Goal: Check status: Check status

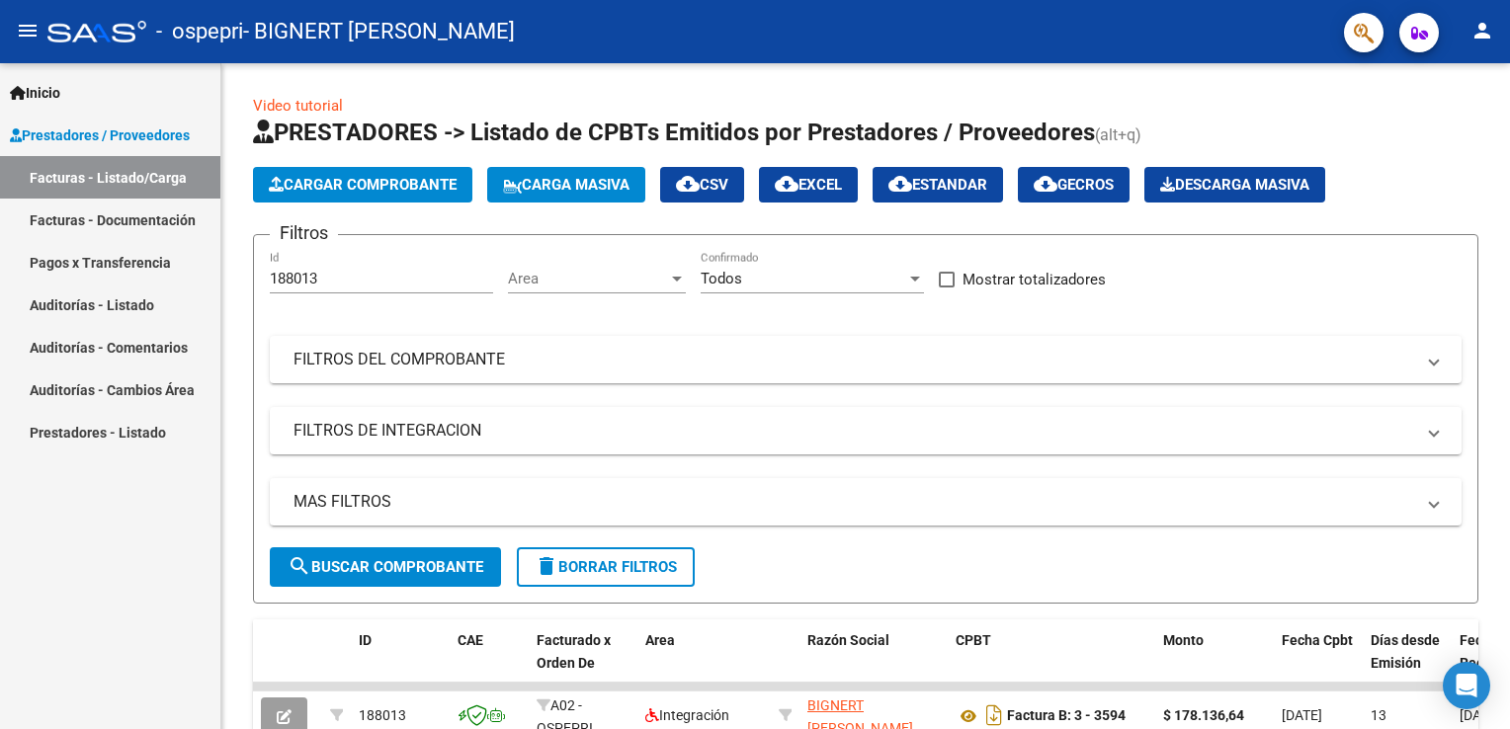
click at [1505, 272] on div at bounding box center [1507, 336] width 5 height 547
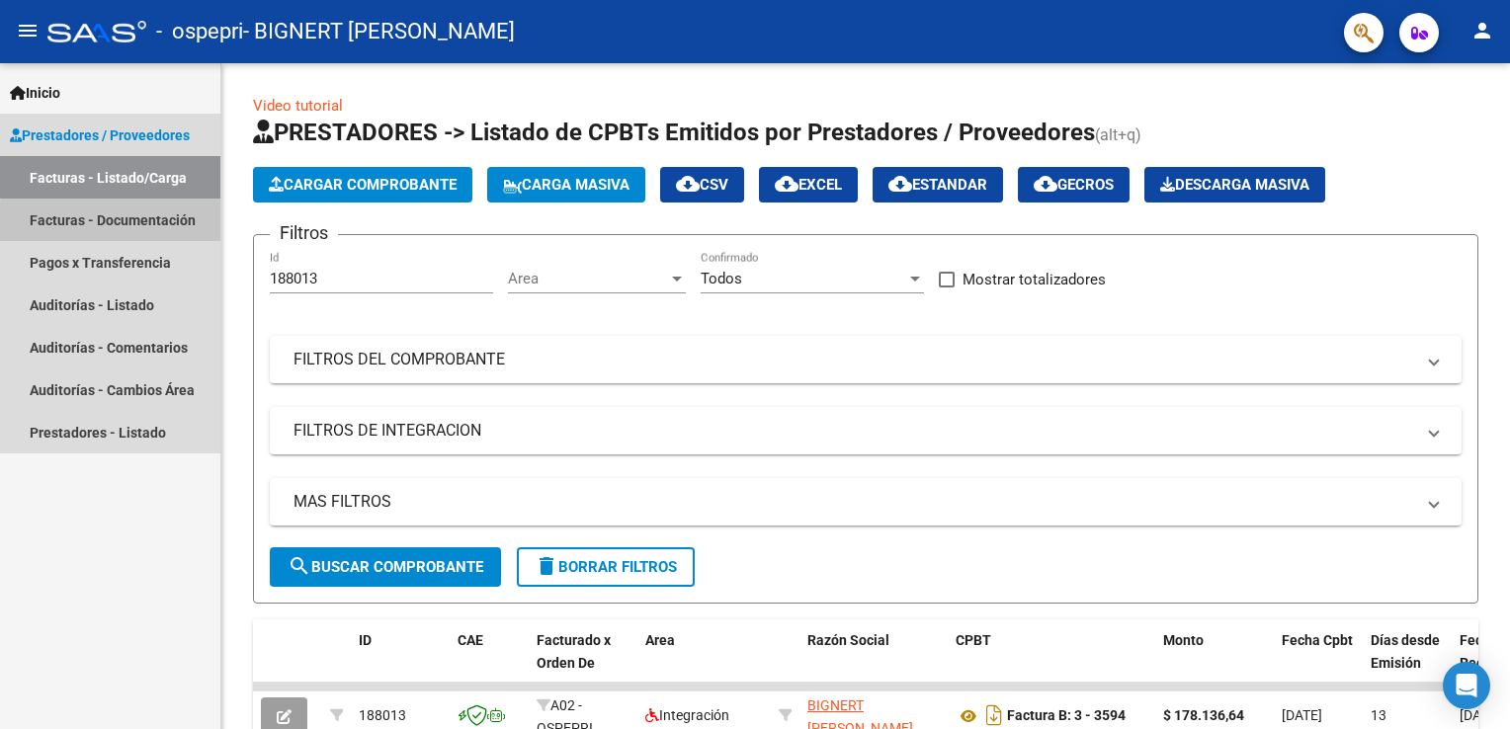
click at [157, 226] on link "Facturas - Documentación" at bounding box center [110, 220] width 220 height 42
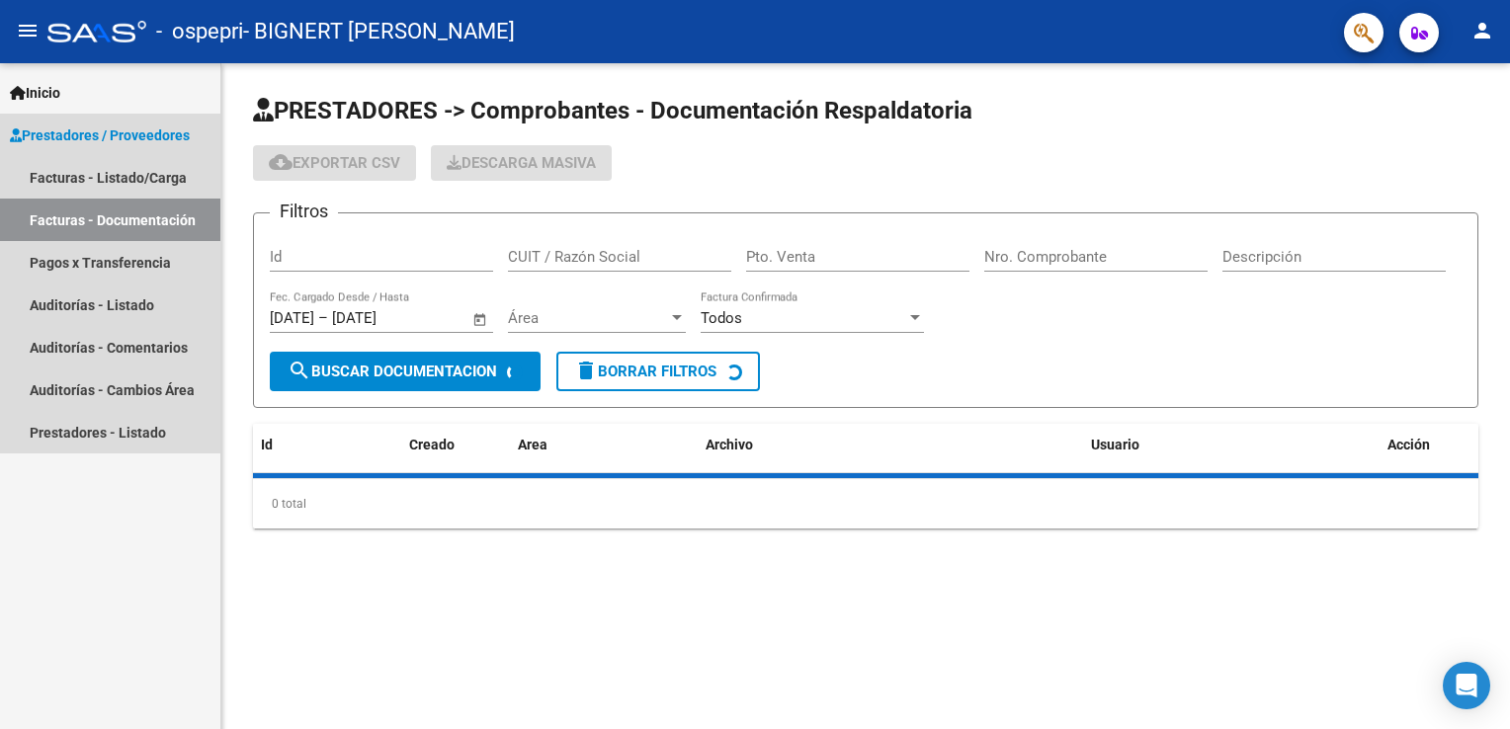
click at [157, 226] on link "Facturas - Documentación" at bounding box center [110, 220] width 220 height 42
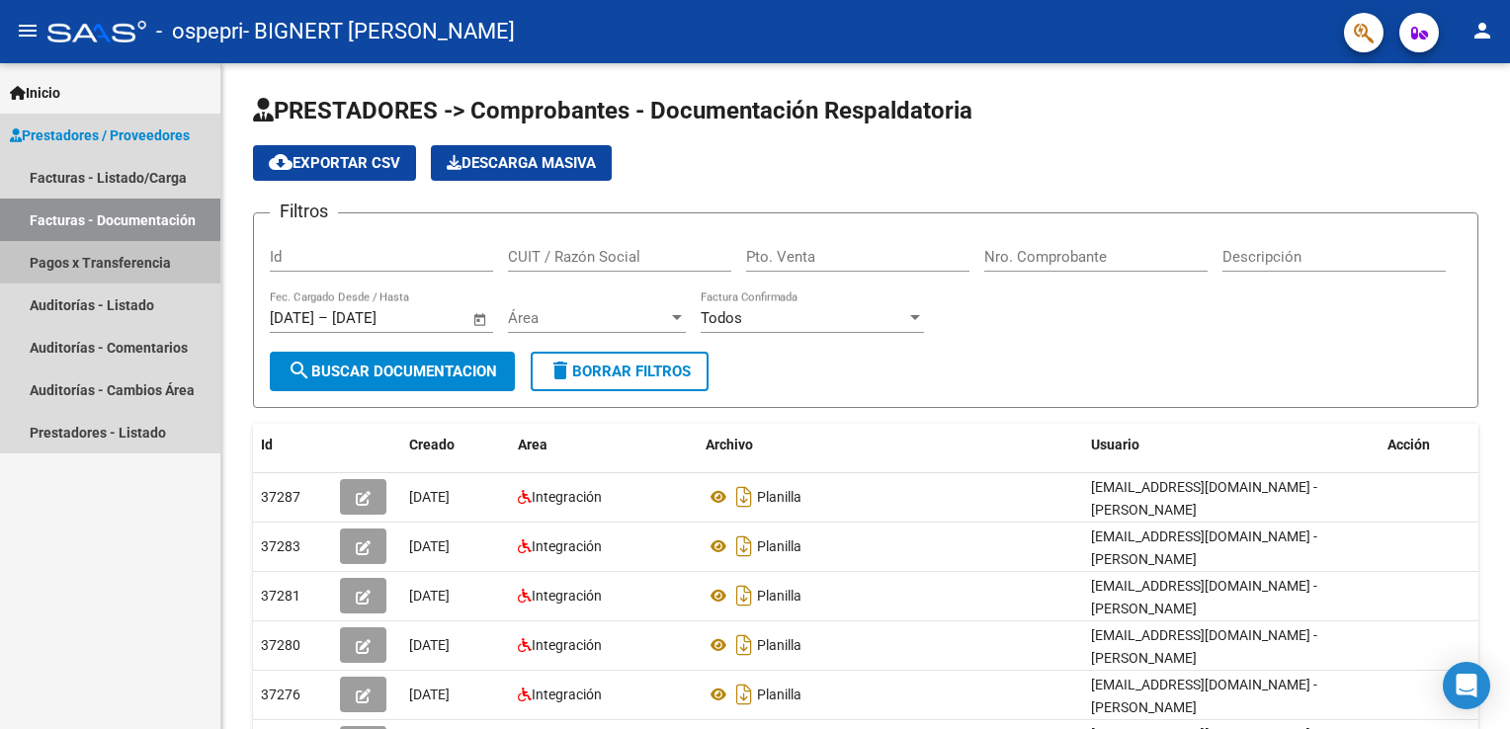
click at [127, 267] on link "Pagos x Transferencia" at bounding box center [110, 262] width 220 height 42
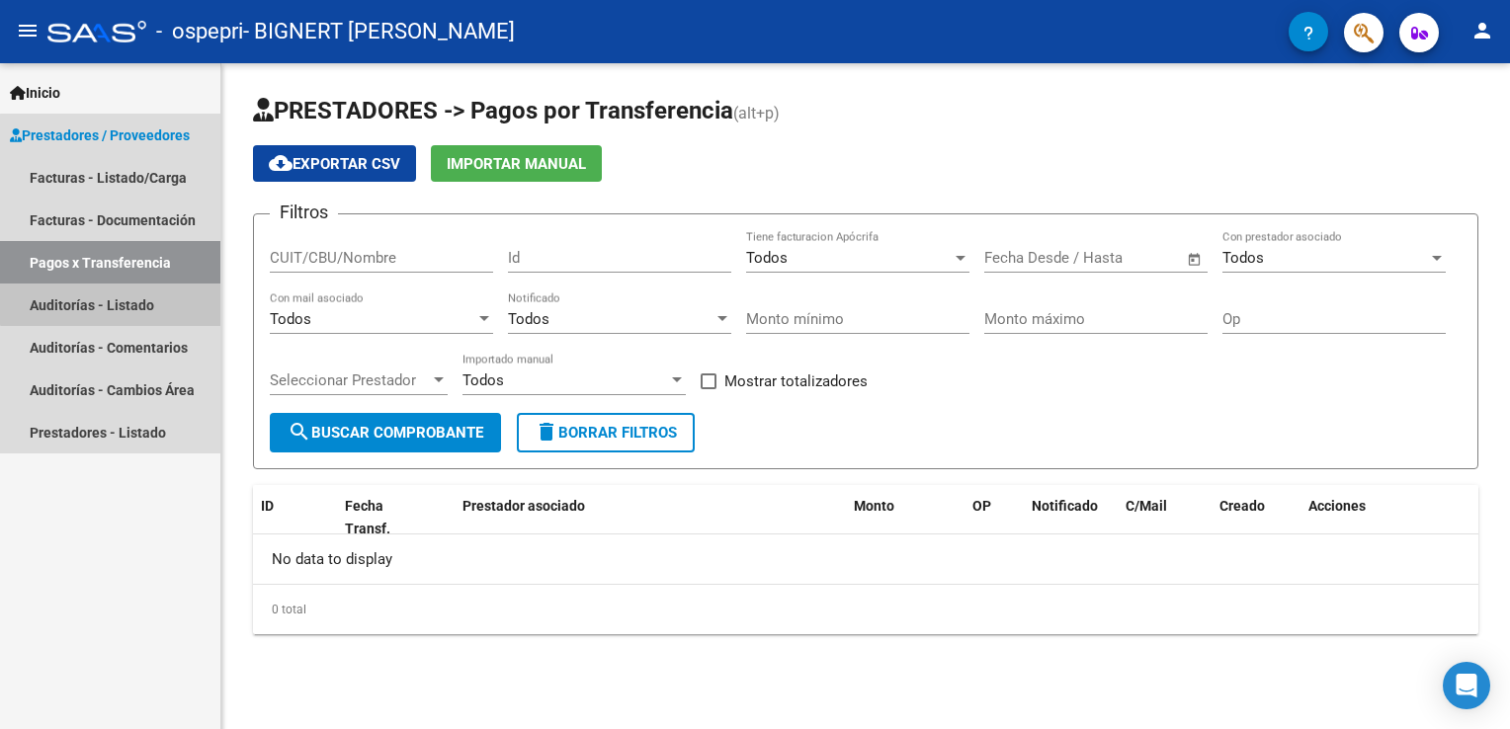
click at [118, 294] on link "Auditorías - Listado" at bounding box center [110, 305] width 220 height 42
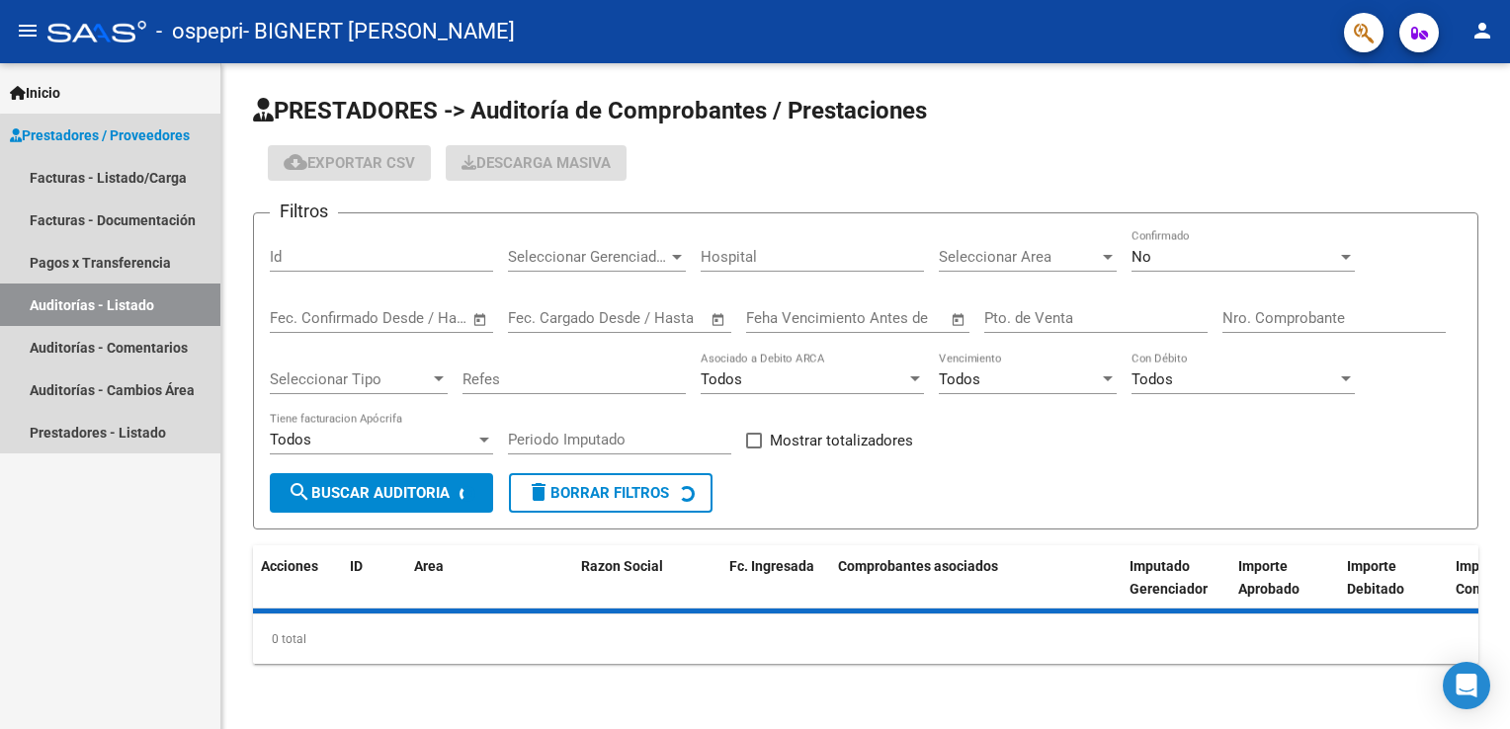
click at [118, 294] on link "Auditorías - Listado" at bounding box center [110, 305] width 220 height 42
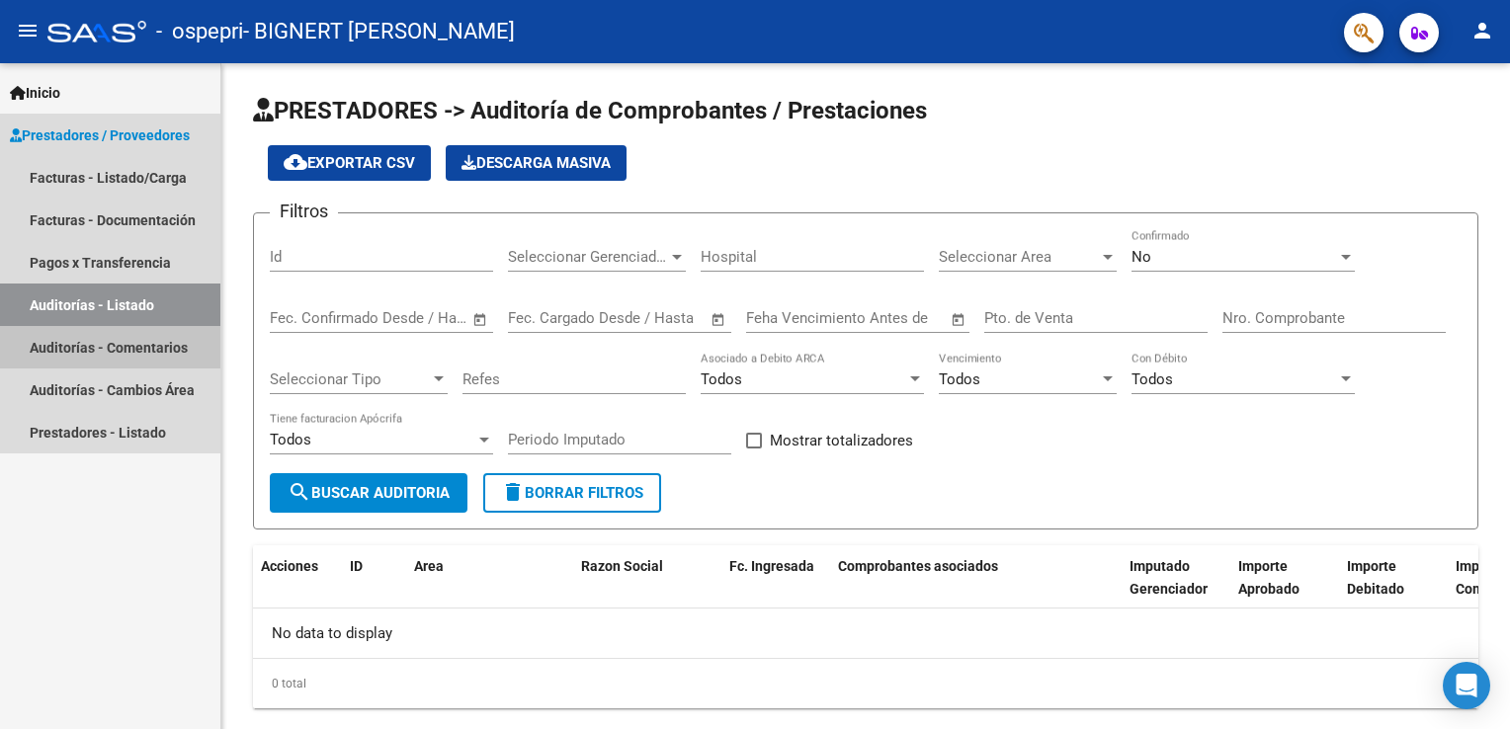
click at [106, 356] on link "Auditorías - Comentarios" at bounding box center [110, 347] width 220 height 42
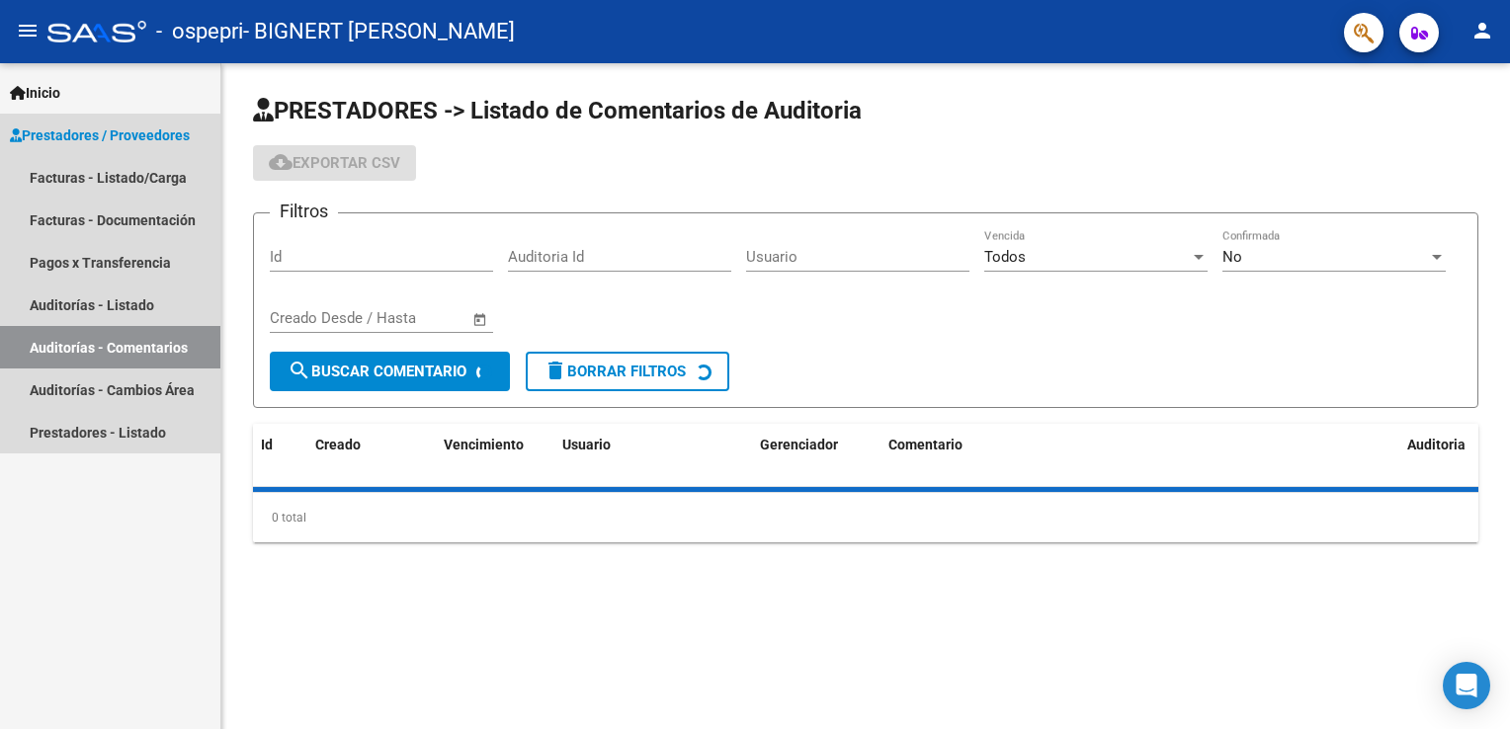
click at [106, 356] on link "Auditorías - Comentarios" at bounding box center [110, 347] width 220 height 42
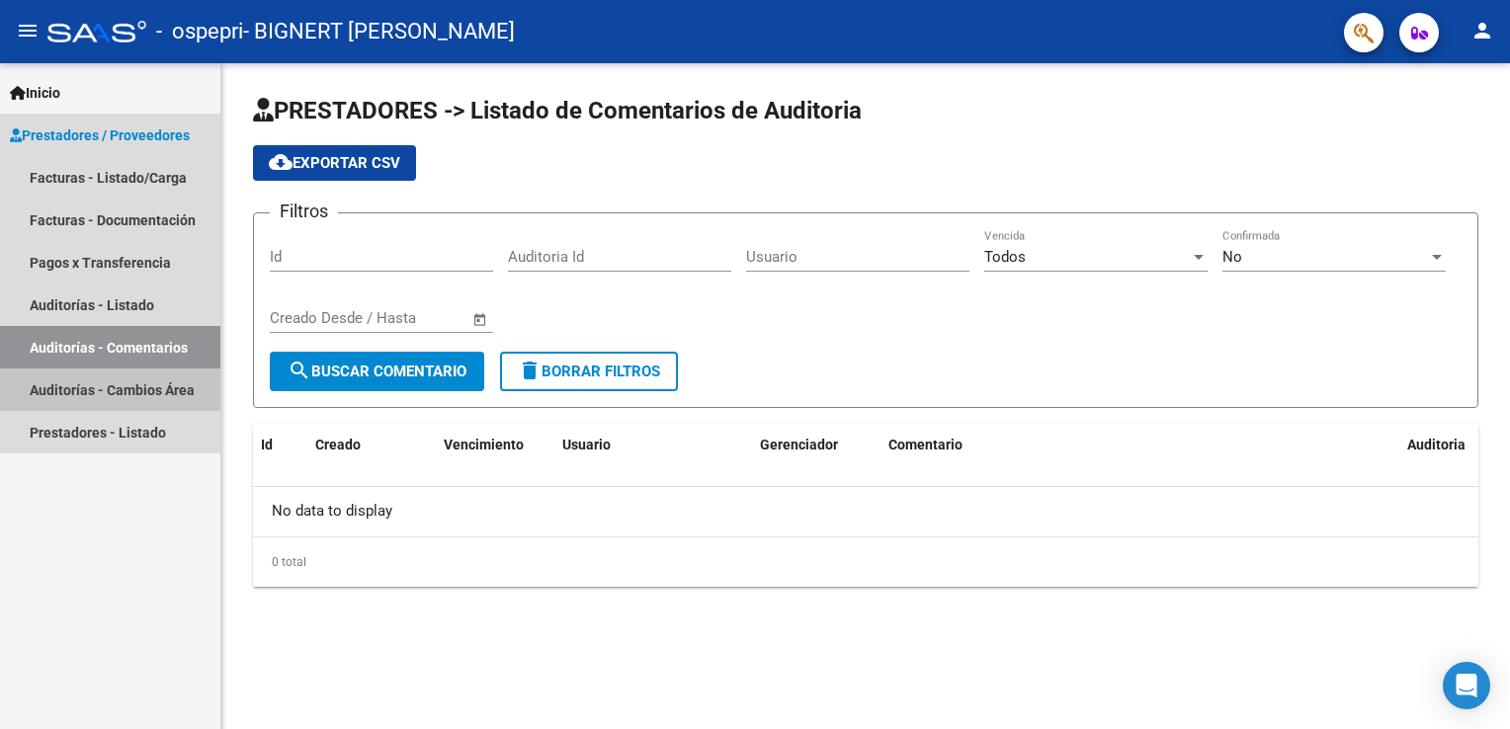
click at [104, 385] on link "Auditorías - Cambios Área" at bounding box center [110, 390] width 220 height 42
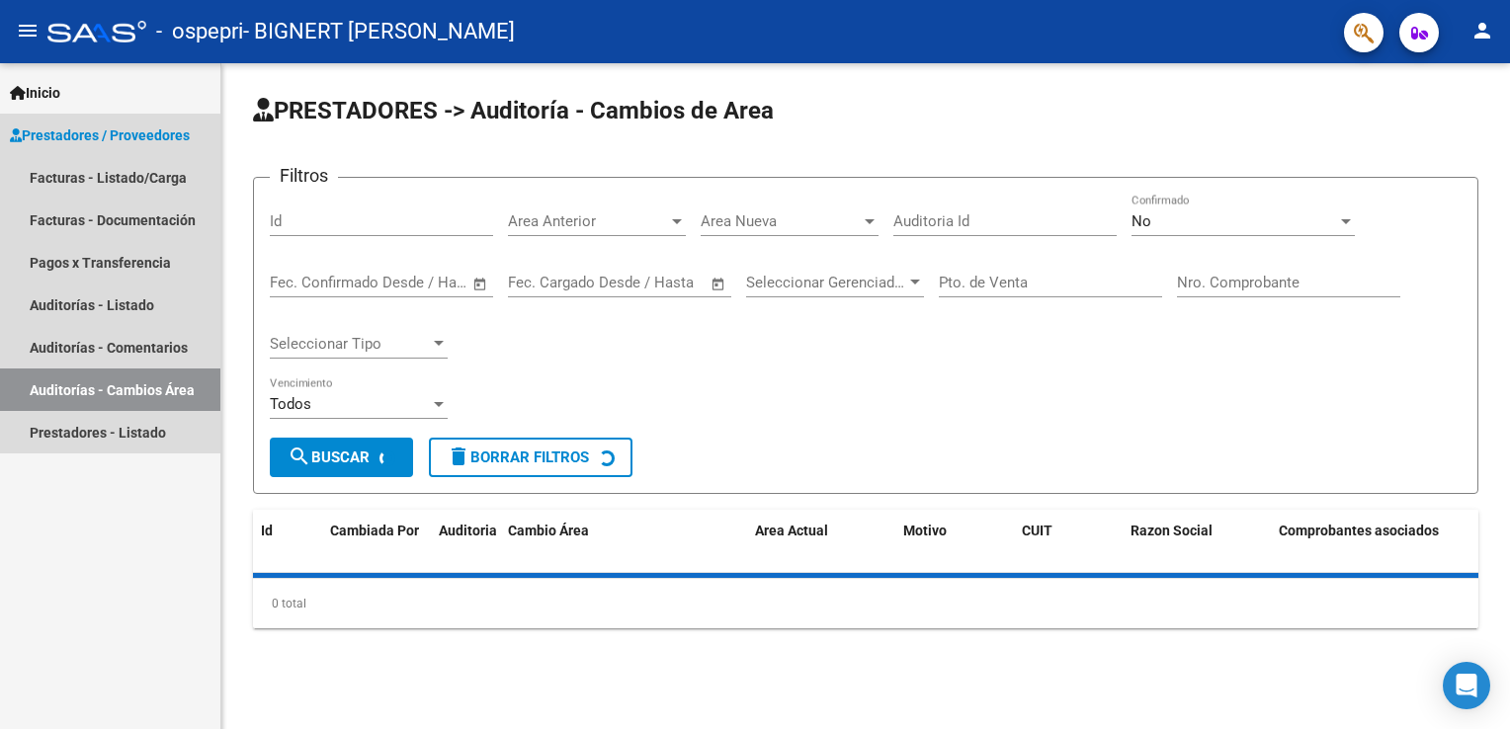
click at [104, 385] on link "Auditorías - Cambios Área" at bounding box center [110, 390] width 220 height 42
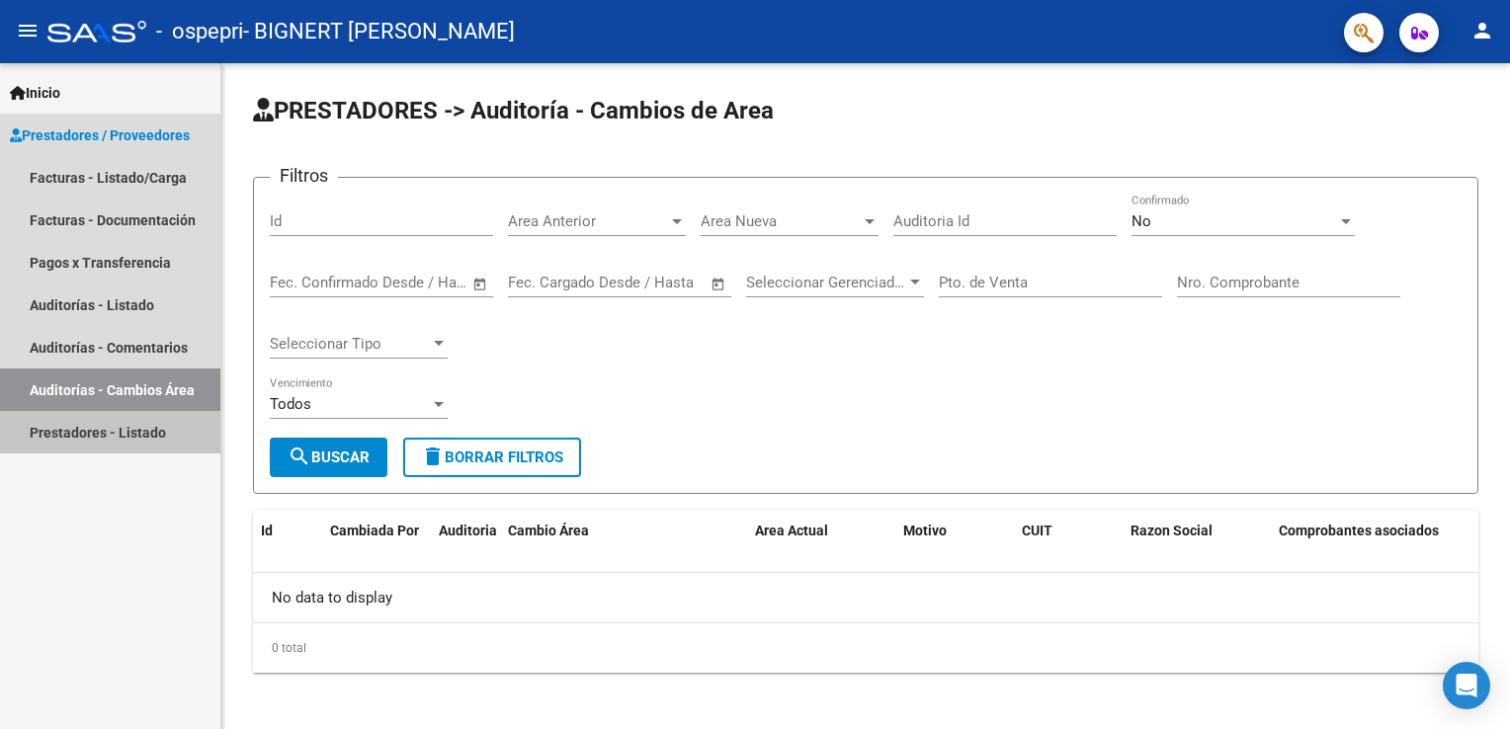
click at [92, 433] on link "Prestadores - Listado" at bounding box center [110, 432] width 220 height 42
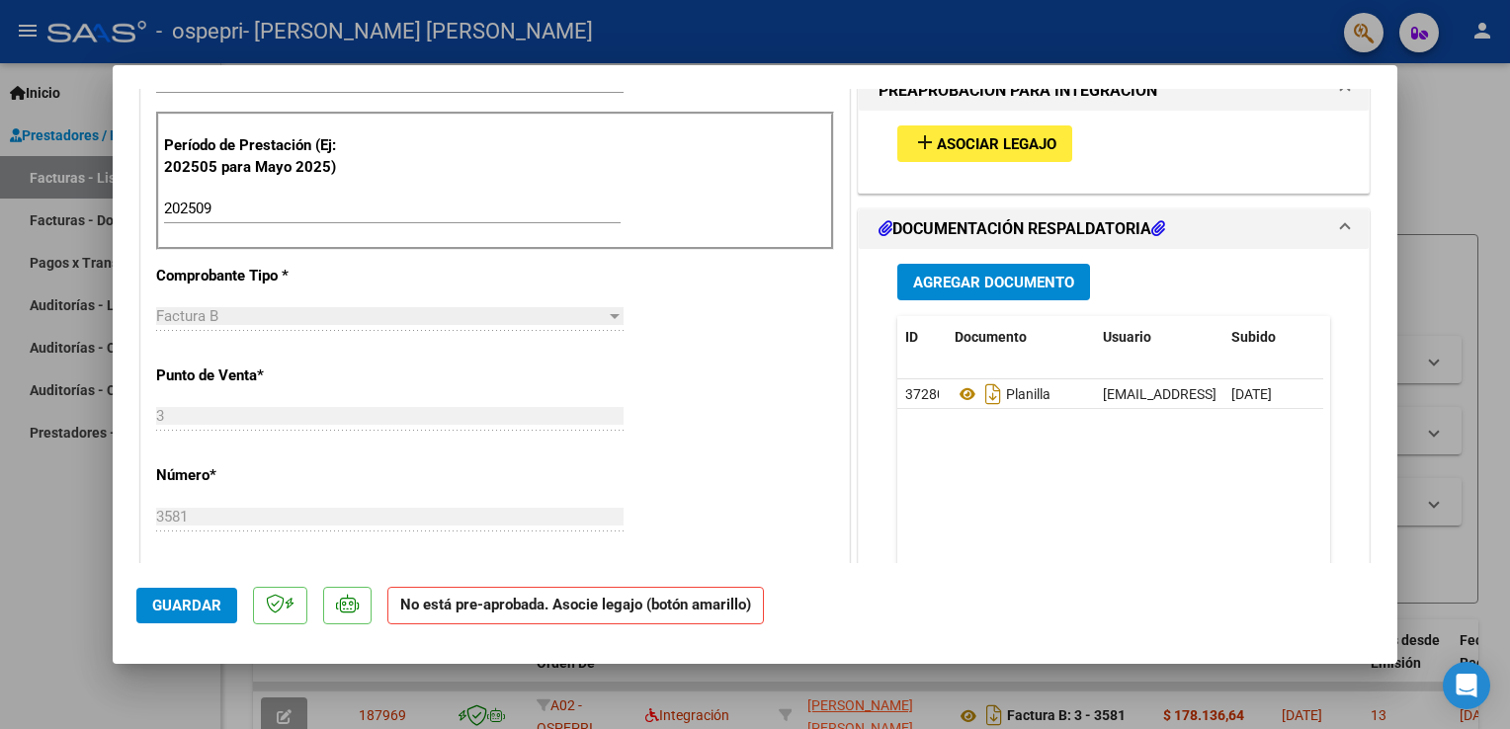
scroll to position [500, 0]
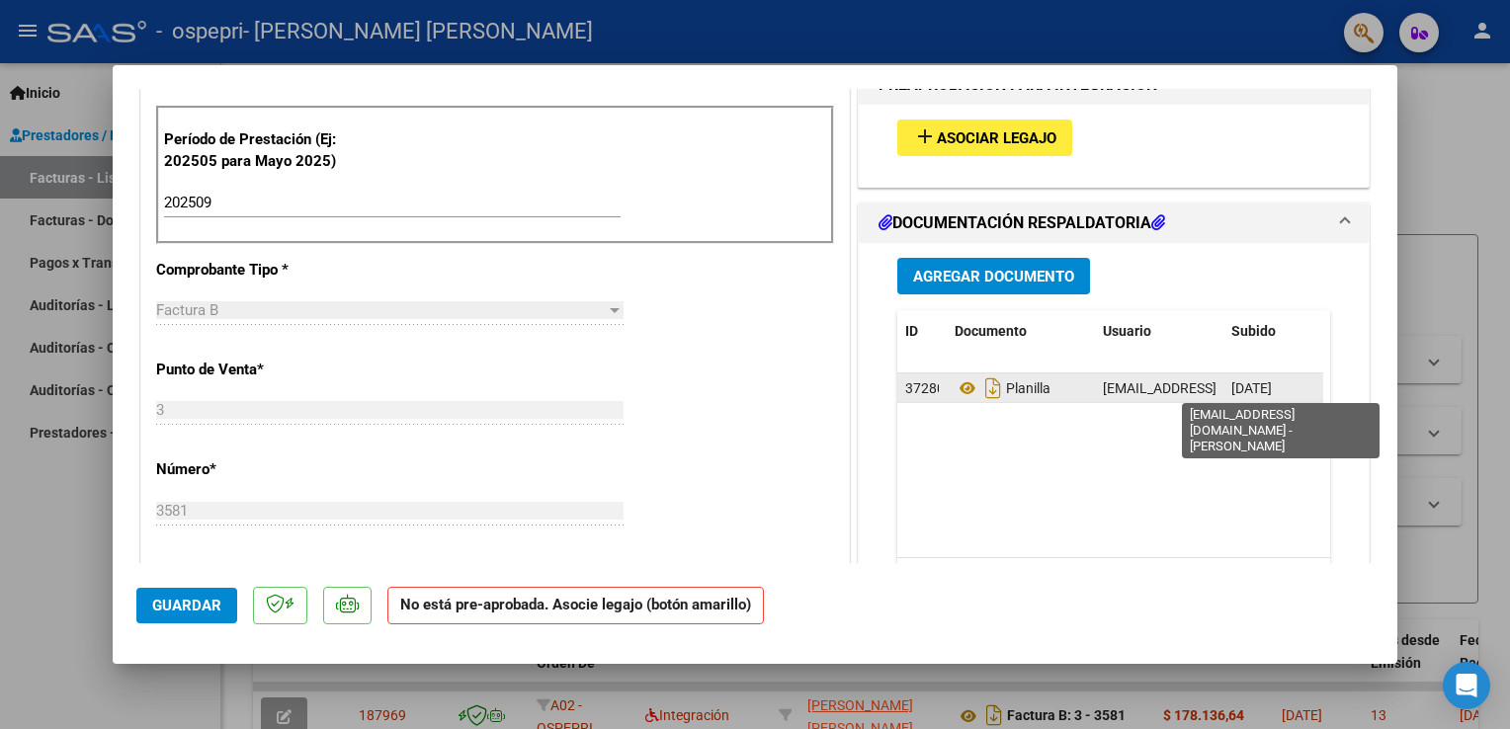
click at [1183, 390] on span "[EMAIL_ADDRESS][DOMAIN_NAME] - [PERSON_NAME]" at bounding box center [1270, 388] width 335 height 16
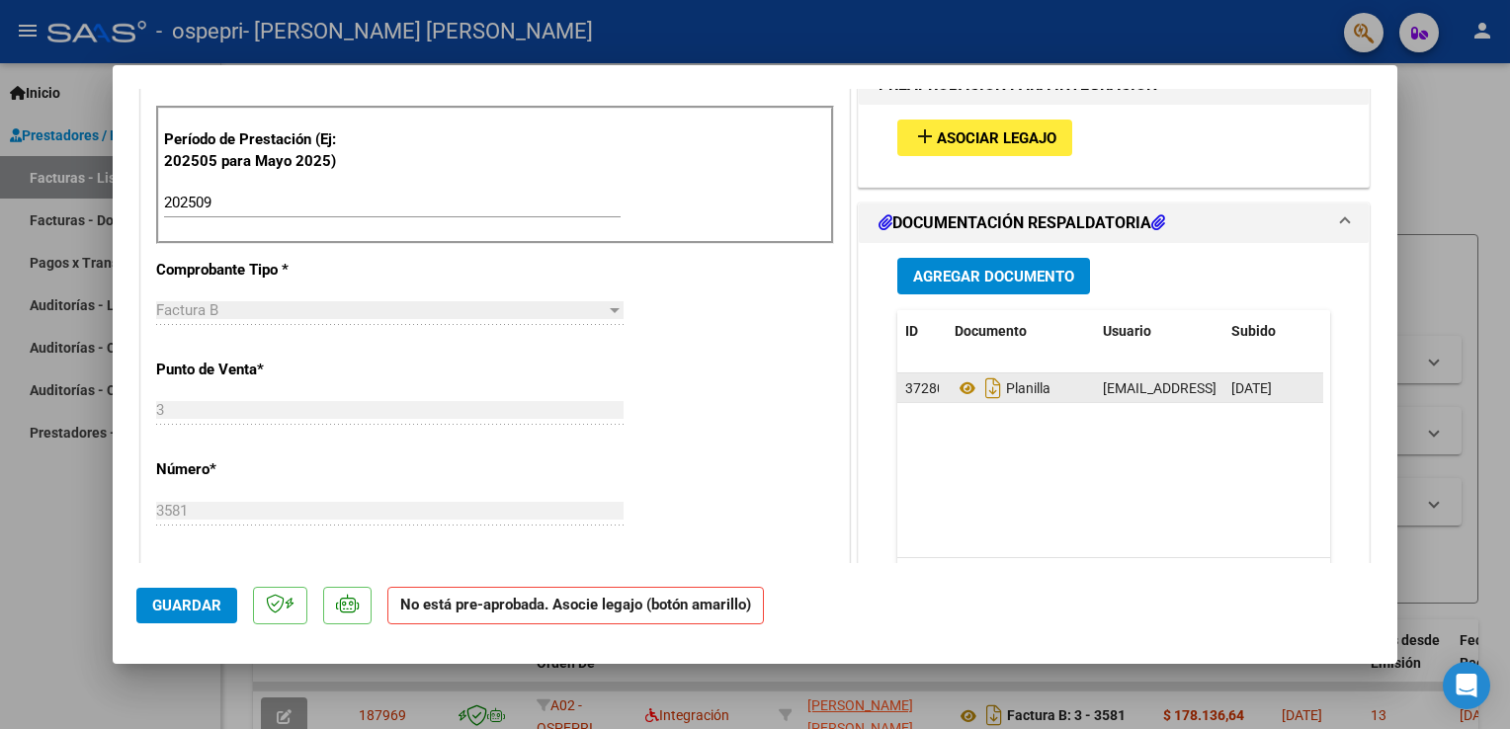
click at [1067, 389] on div "Planilla" at bounding box center [1021, 389] width 132 height 32
click at [958, 390] on icon at bounding box center [968, 388] width 26 height 24
click at [1509, 163] on html "menu - ospepri - BIGNERT CINTHIA DAIANA person Inicio Instructivos Contacto OS …" at bounding box center [755, 364] width 1510 height 729
click at [1379, 81] on mat-dialog-container "COMPROBANTE VER COMPROBANTE ESTADO: Recibida. En proceso de confirmacion/acepta…" at bounding box center [755, 364] width 1285 height 599
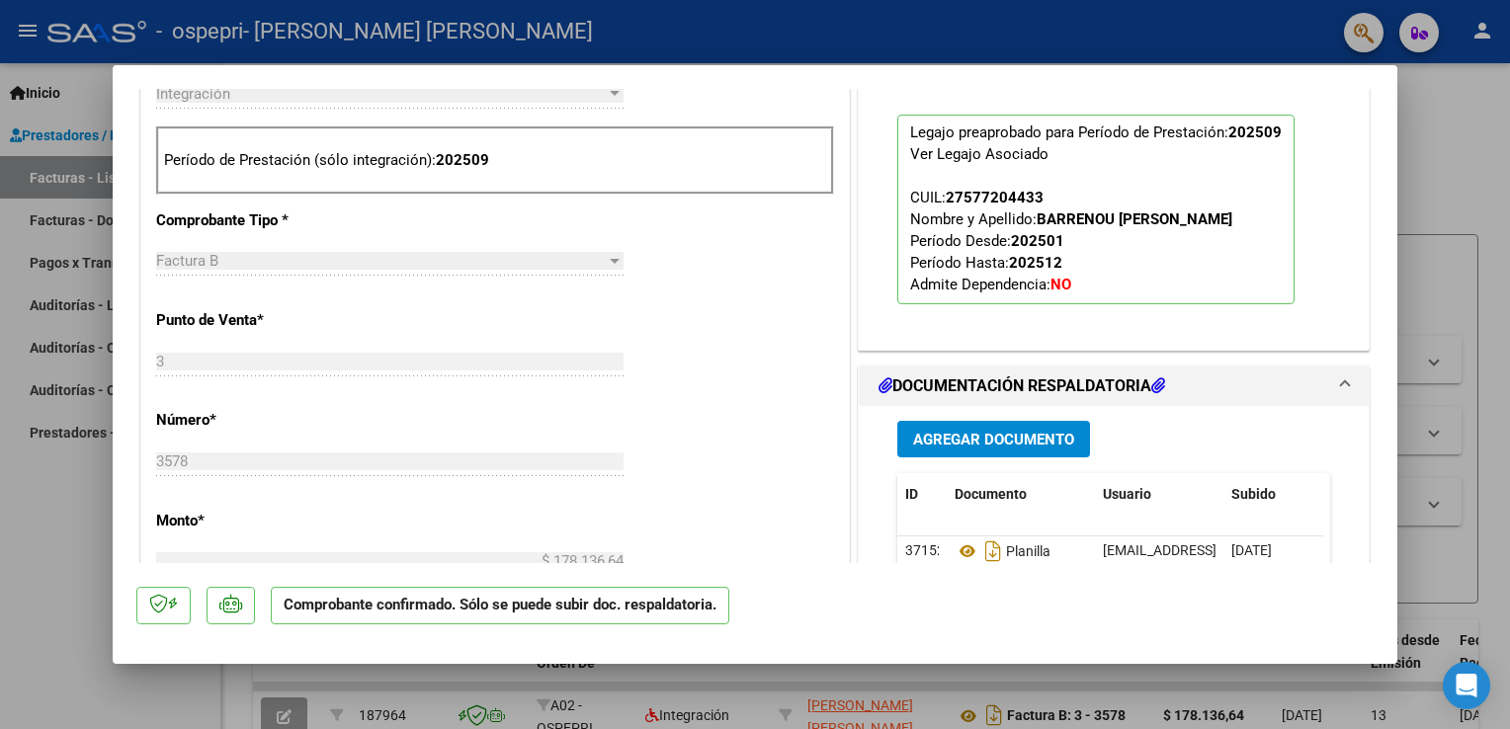
scroll to position [762, 0]
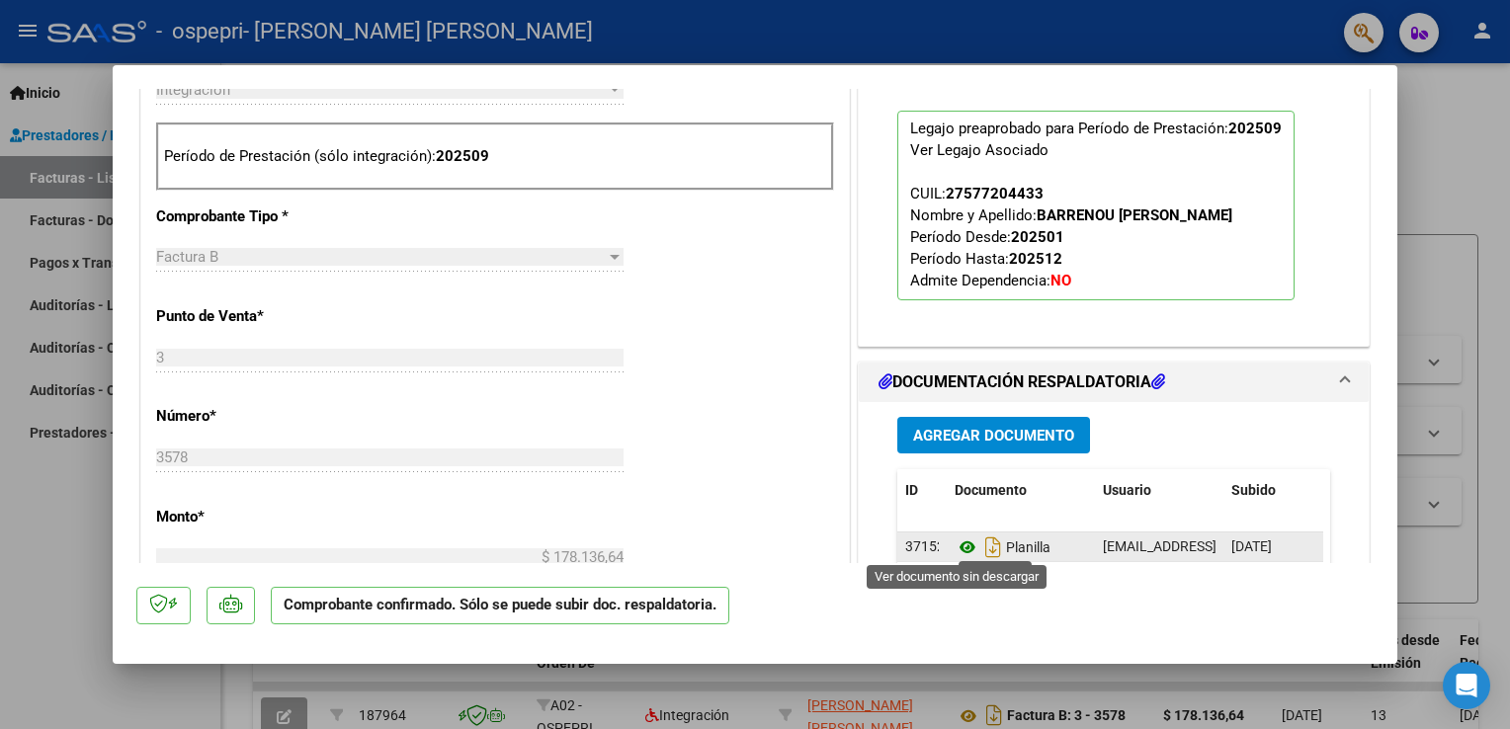
click at [964, 547] on icon at bounding box center [968, 548] width 26 height 24
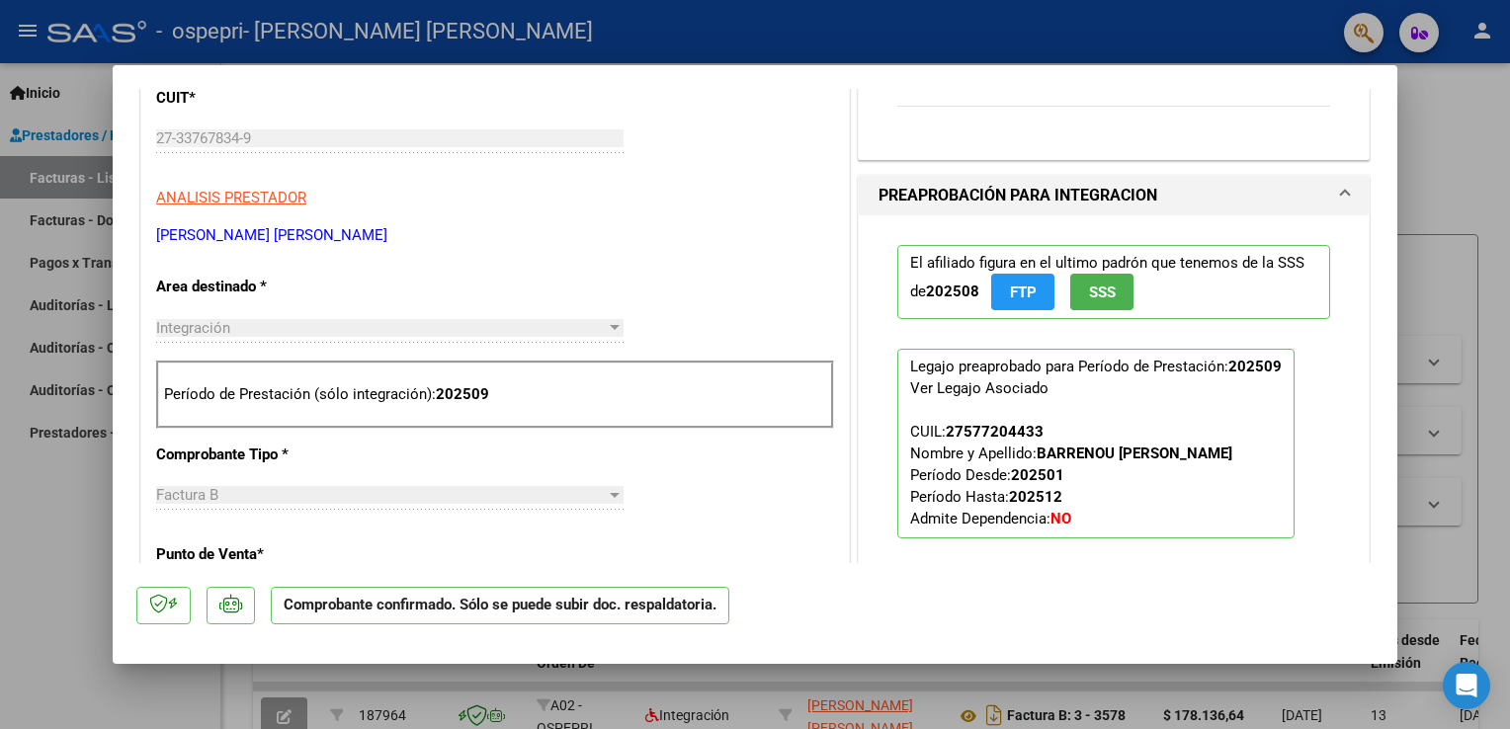
scroll to position [483, 0]
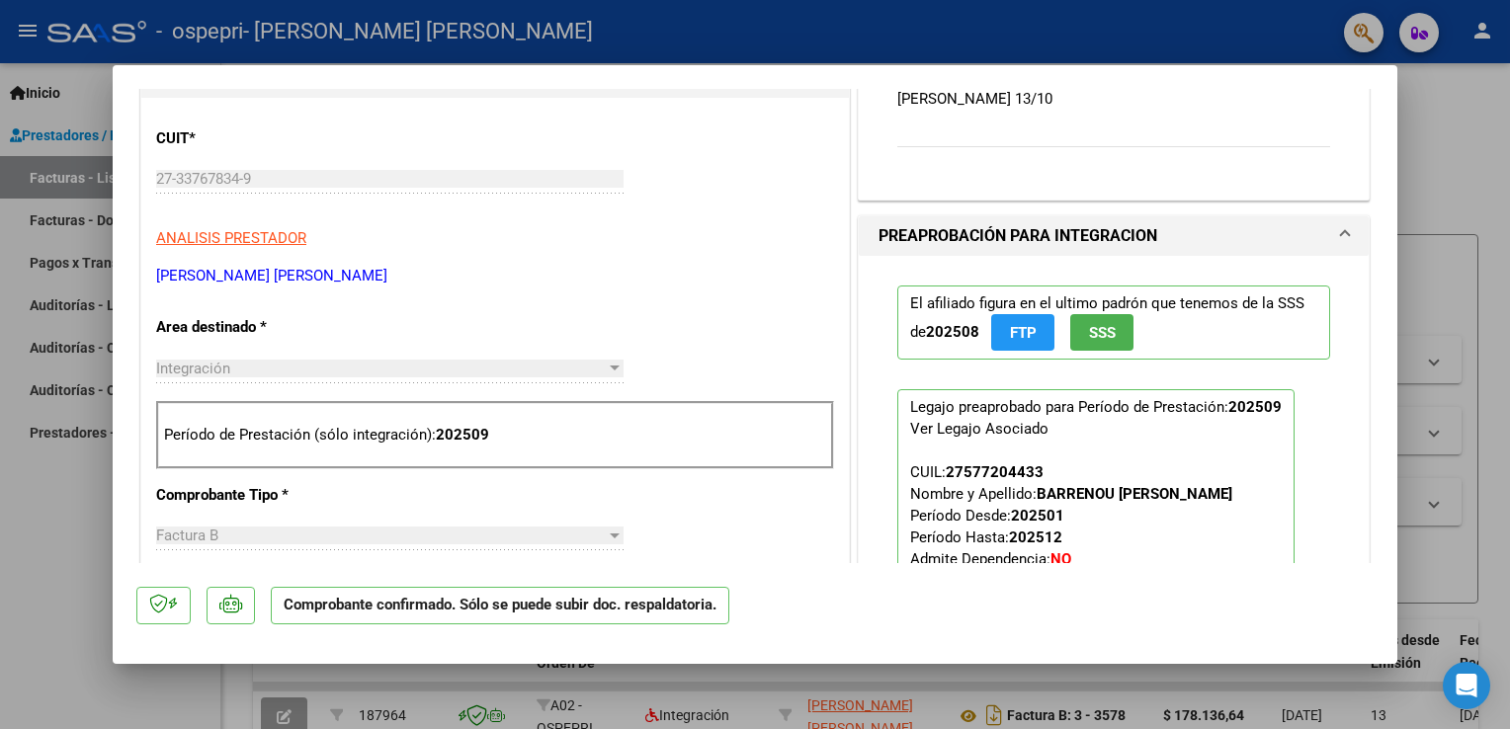
drag, startPoint x: 1373, startPoint y: 314, endPoint x: 1369, endPoint y: 292, distance: 22.1
click at [1369, 292] on mat-dialog-content "ACEPTADO POR SSS (devOk) Tipo de Archivo: DS Importe Solicitado: $ 178.136,64 P…" at bounding box center [755, 326] width 1285 height 474
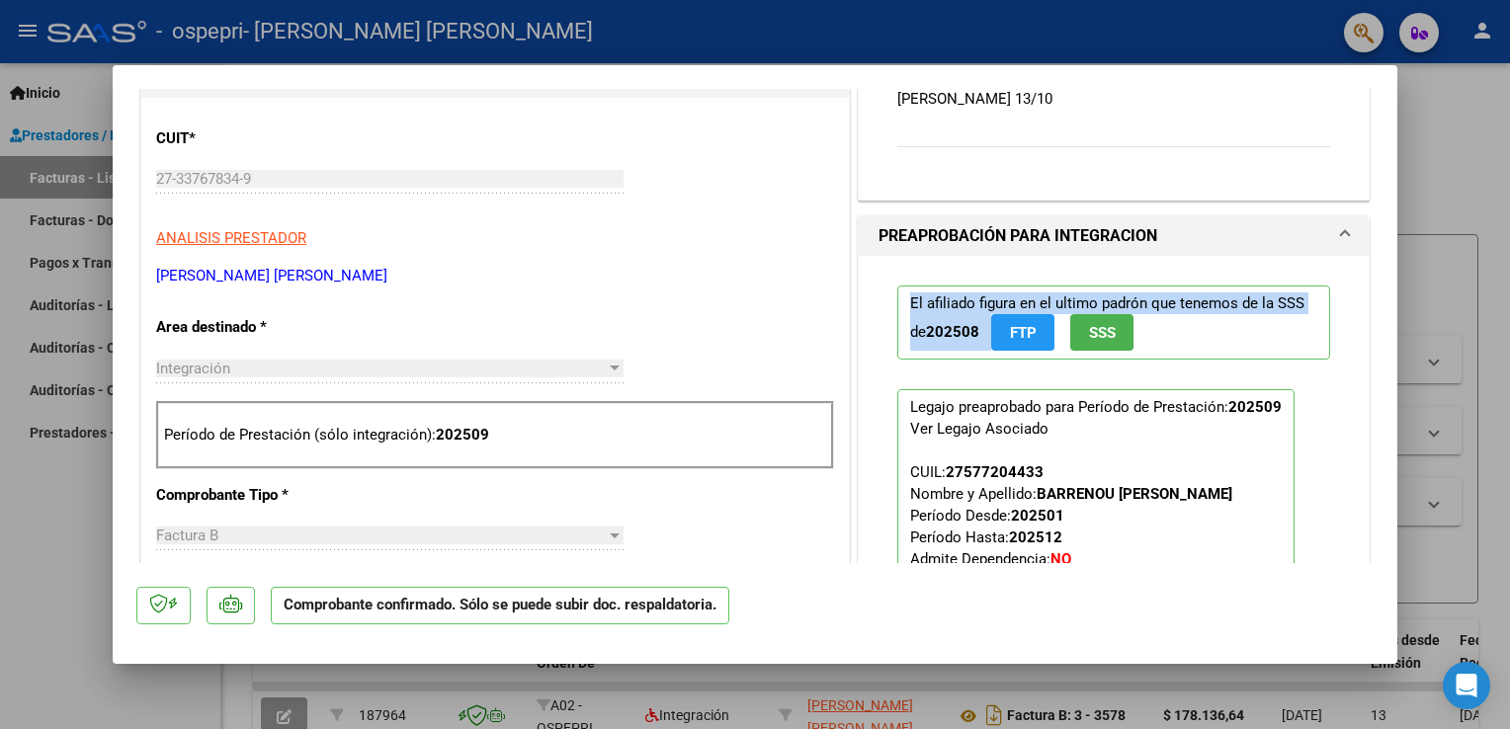
drag, startPoint x: 1379, startPoint y: 294, endPoint x: 1378, endPoint y: 252, distance: 42.5
click at [1378, 252] on mat-dialog-content "ACEPTADO POR SSS (devOk) Tipo de Archivo: DS Importe Solicitado: $ 178.136,64 P…" at bounding box center [755, 326] width 1285 height 474
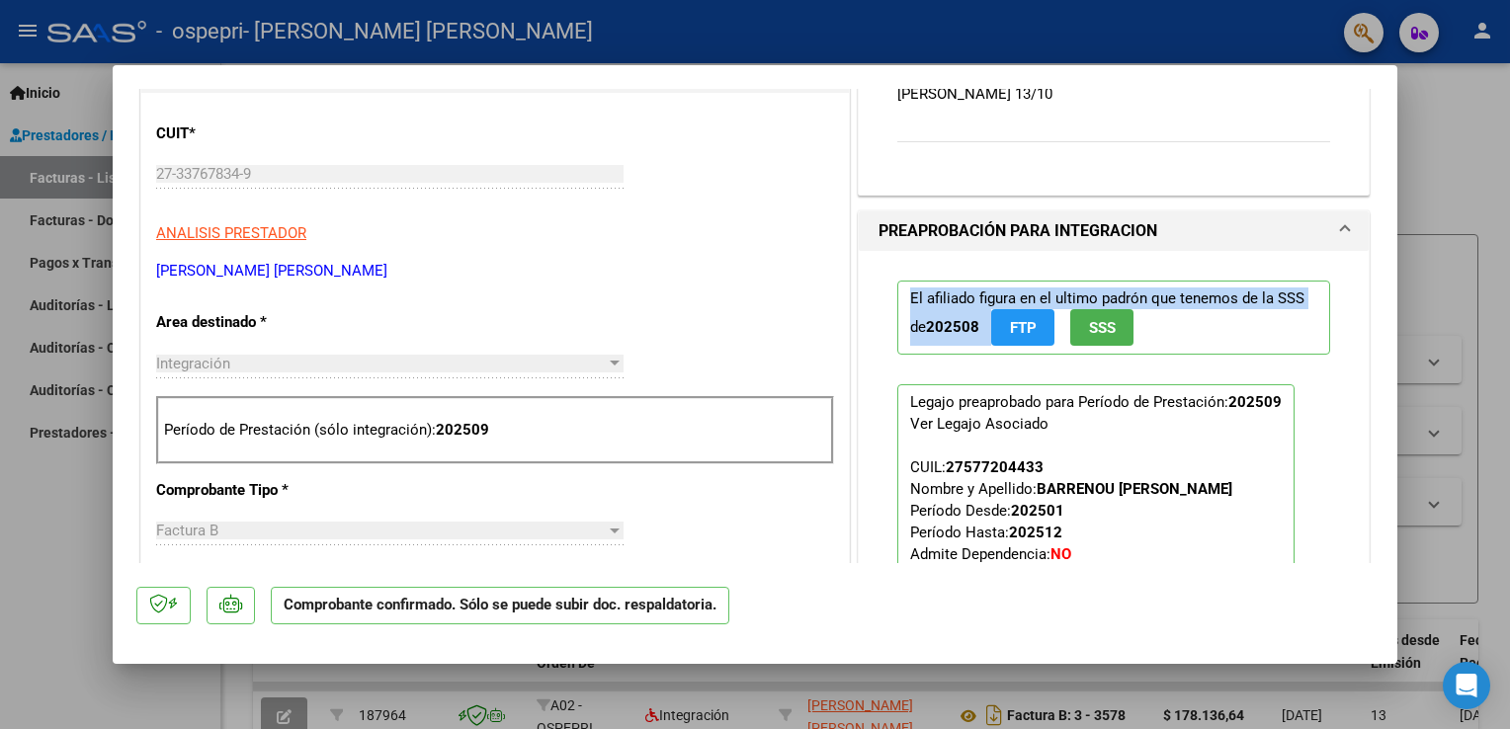
scroll to position [202, 0]
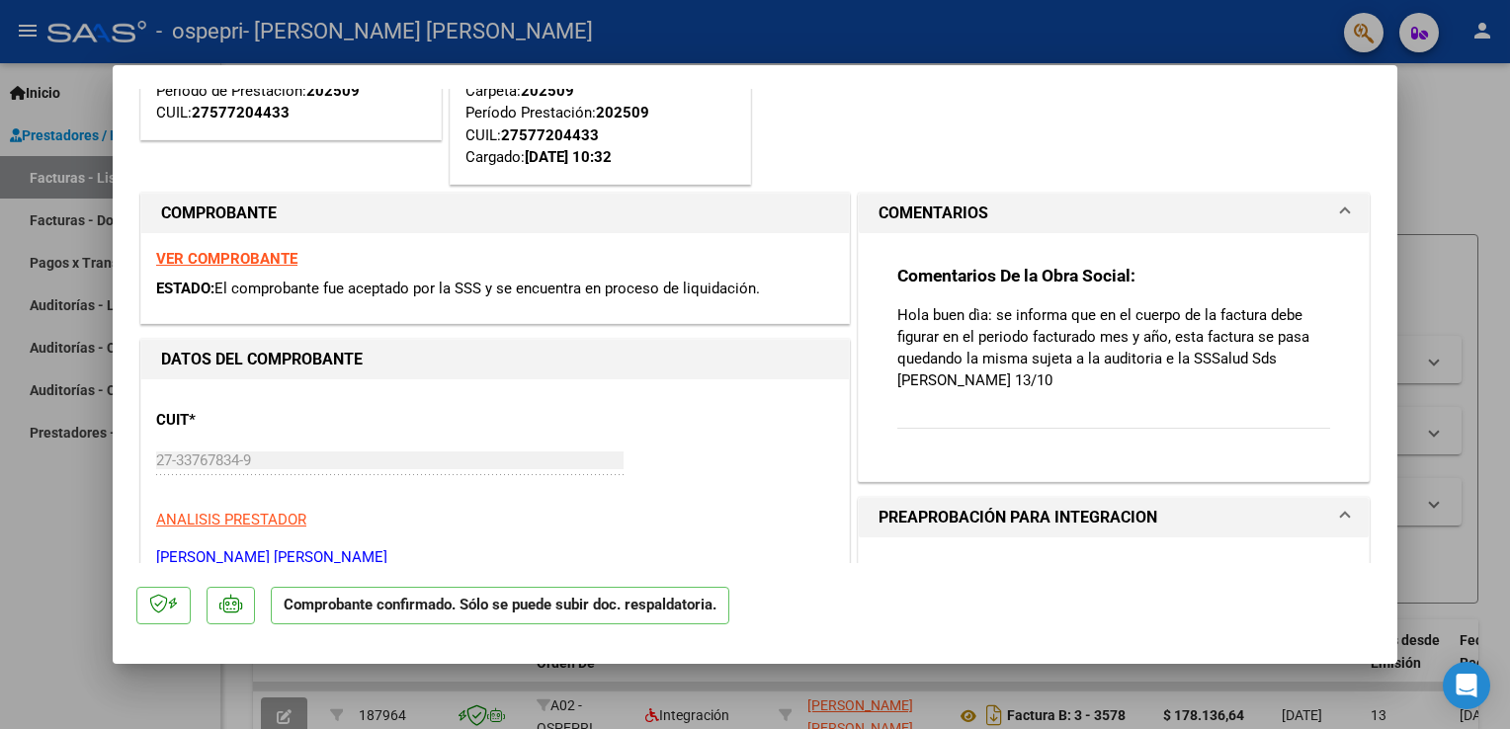
click at [1375, 198] on mat-dialog-content "ACEPTADO POR SSS (devOk) Tipo de Archivo: DS Importe Solicitado: $ 178.136,64 P…" at bounding box center [755, 326] width 1285 height 474
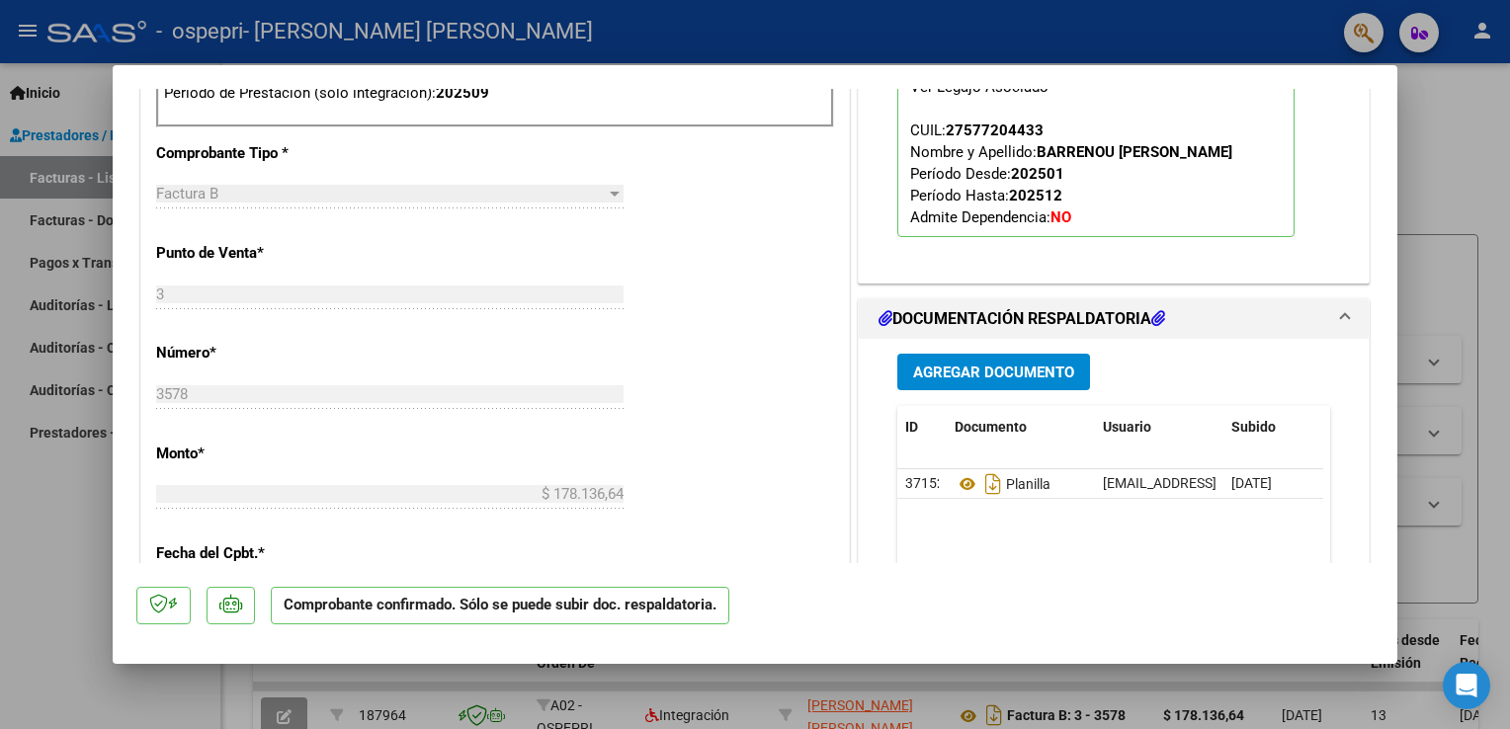
scroll to position [828, 0]
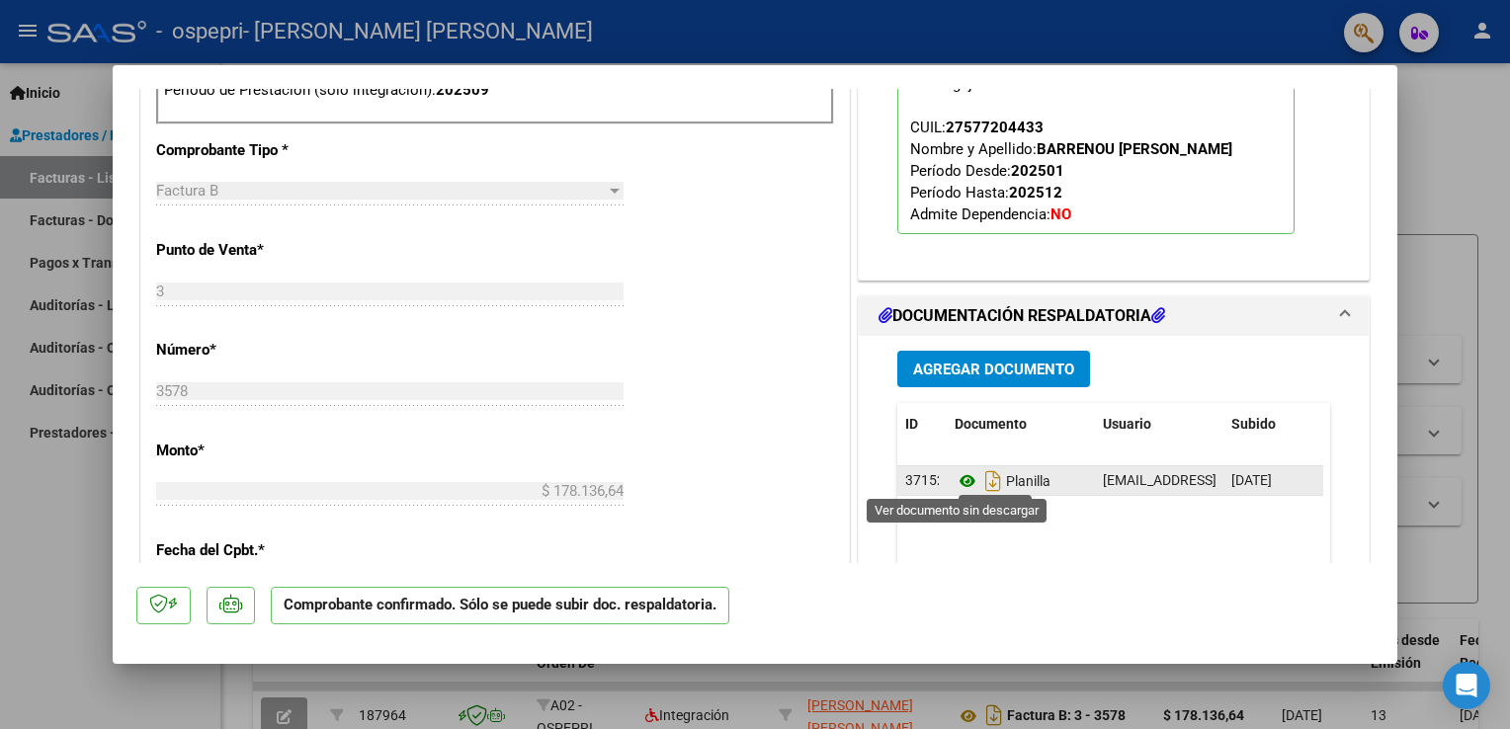
click at [958, 480] on icon at bounding box center [968, 481] width 26 height 24
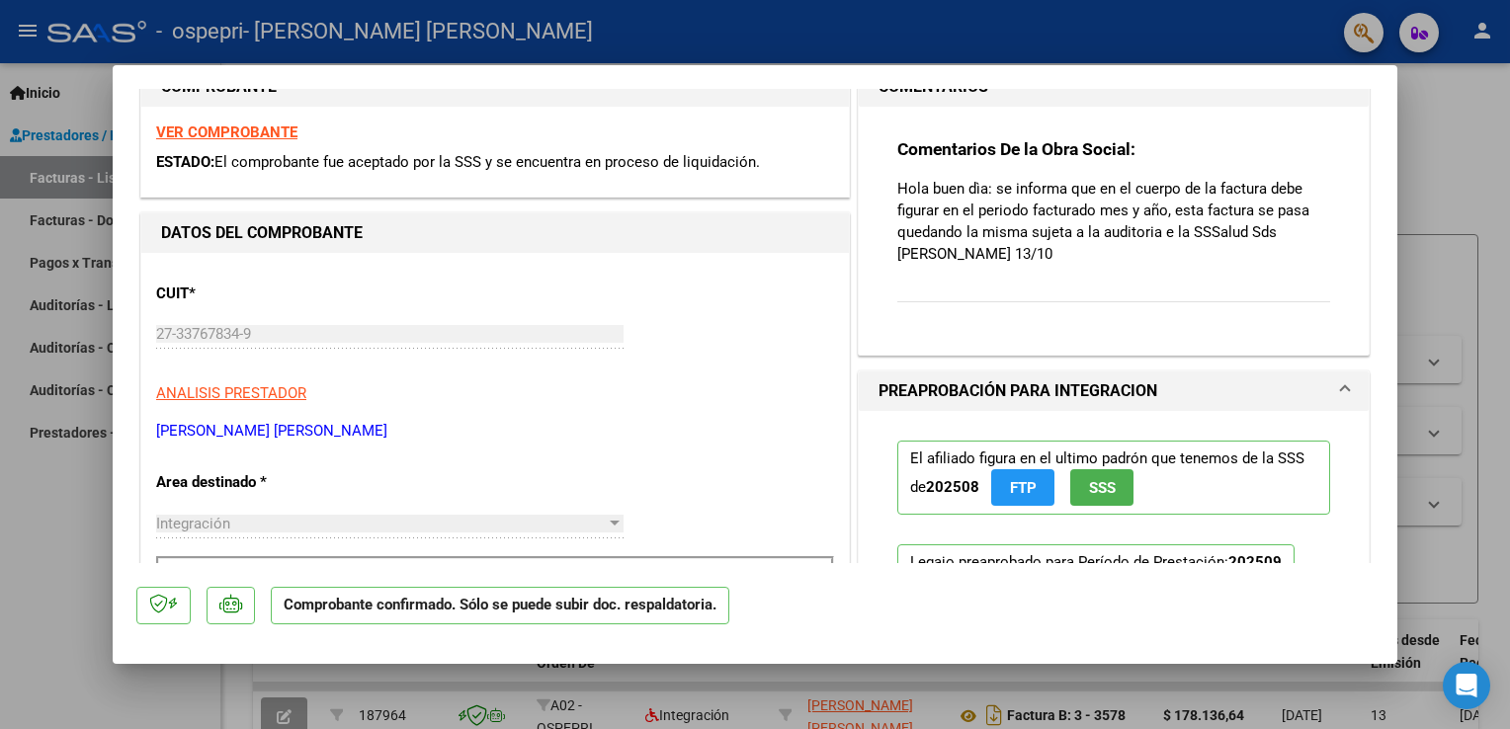
scroll to position [324, 0]
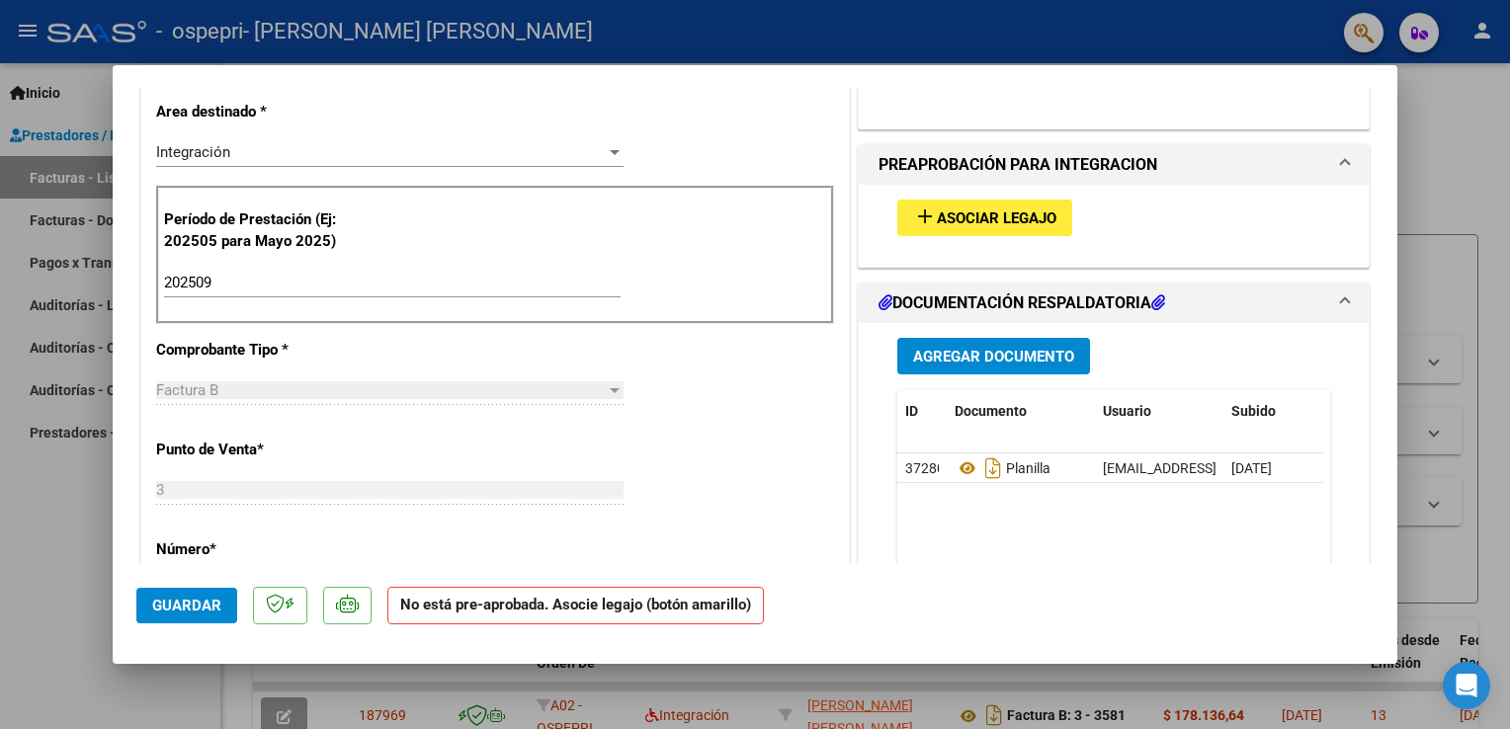
scroll to position [480, 0]
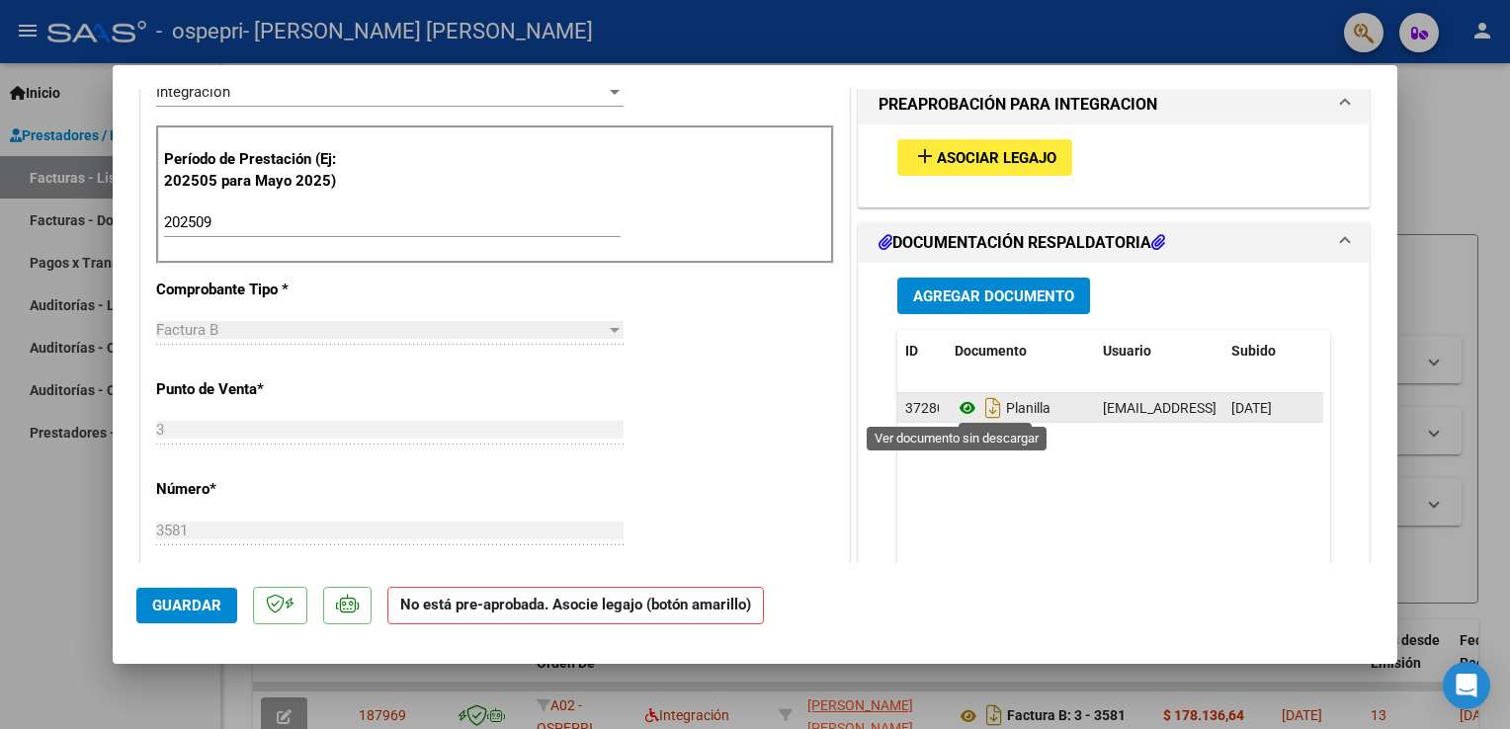
click at [958, 401] on icon at bounding box center [968, 408] width 26 height 24
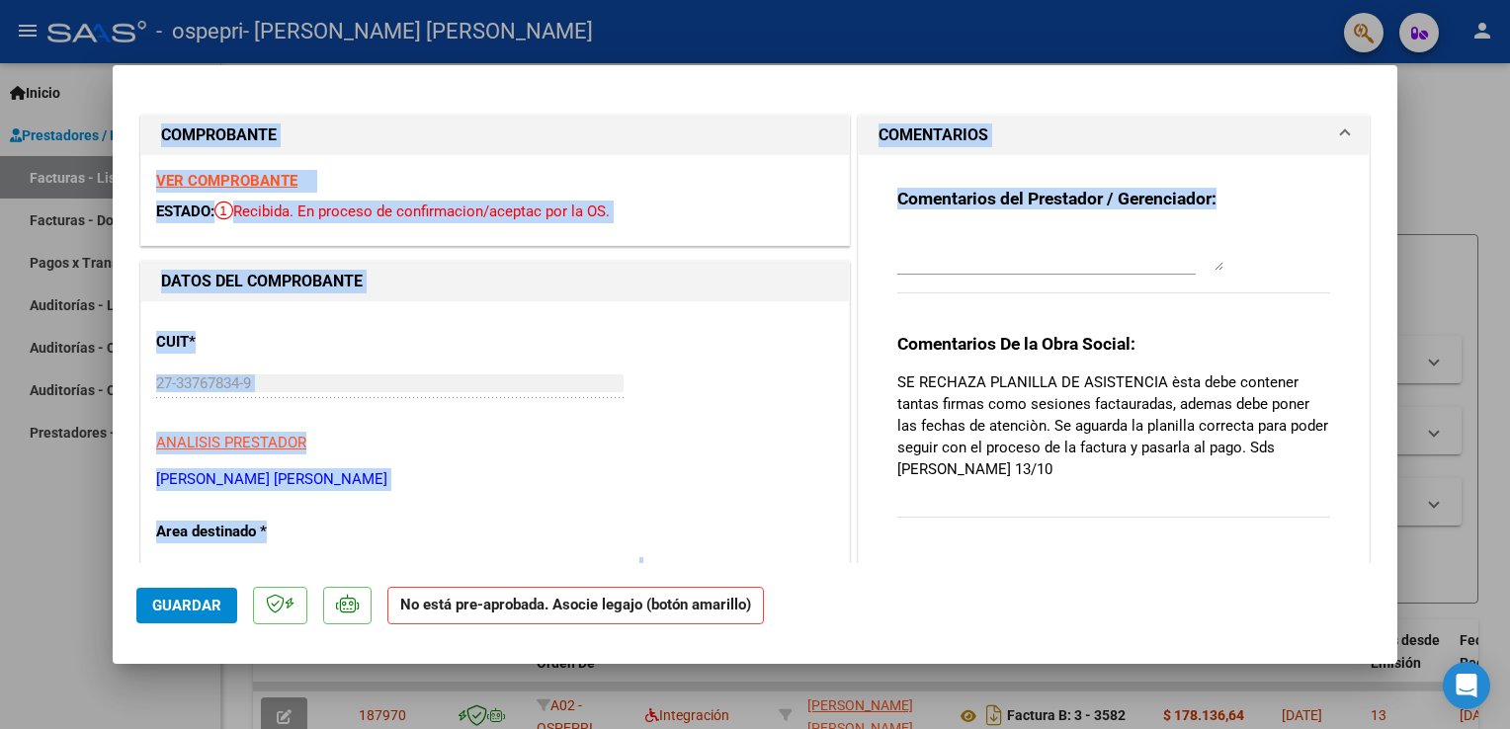
drag, startPoint x: 1402, startPoint y: 203, endPoint x: 1392, endPoint y: 255, distance: 53.3
click at [1392, 255] on div "COMPROBANTE VER COMPROBANTE ESTADO: Recibida. En proceso de confirmacion/acepta…" at bounding box center [755, 364] width 1510 height 729
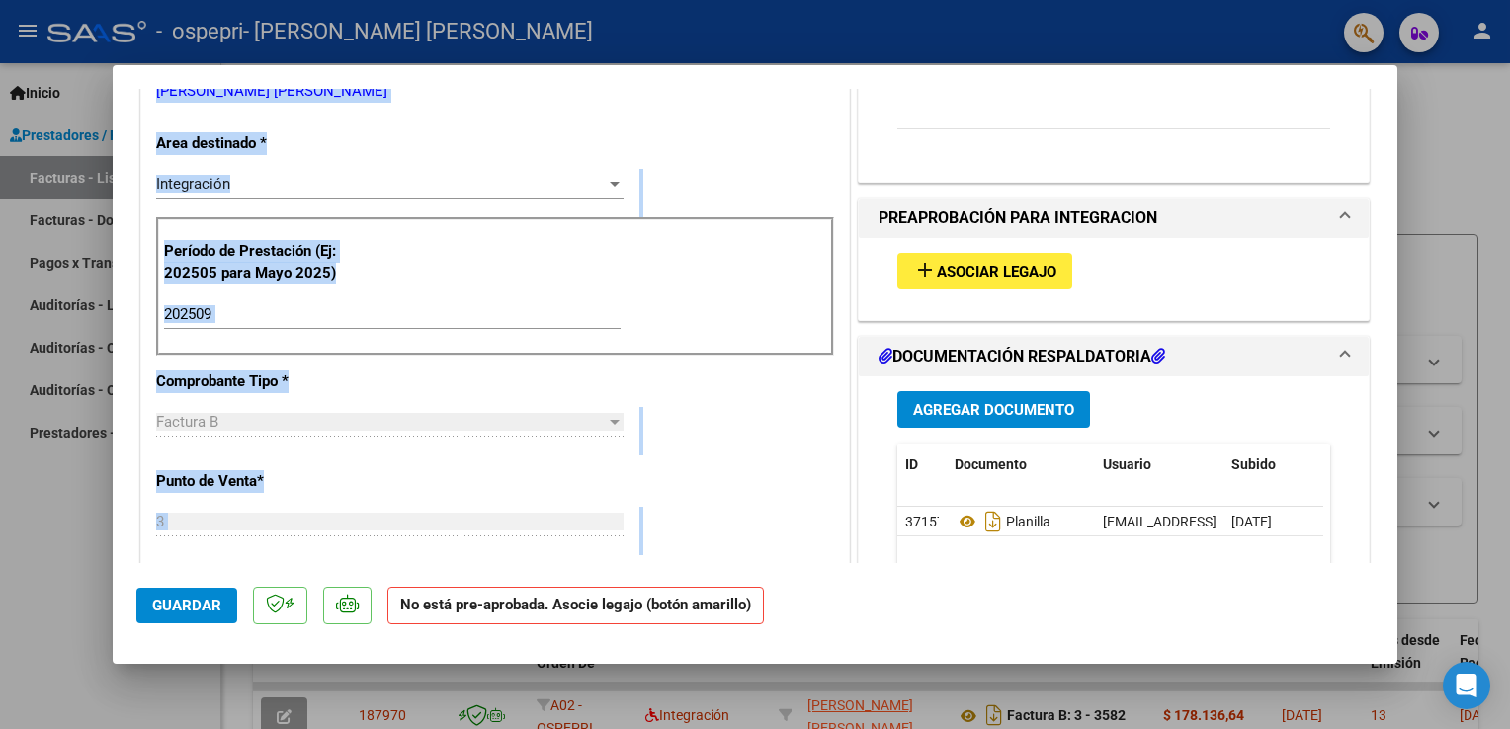
scroll to position [525, 0]
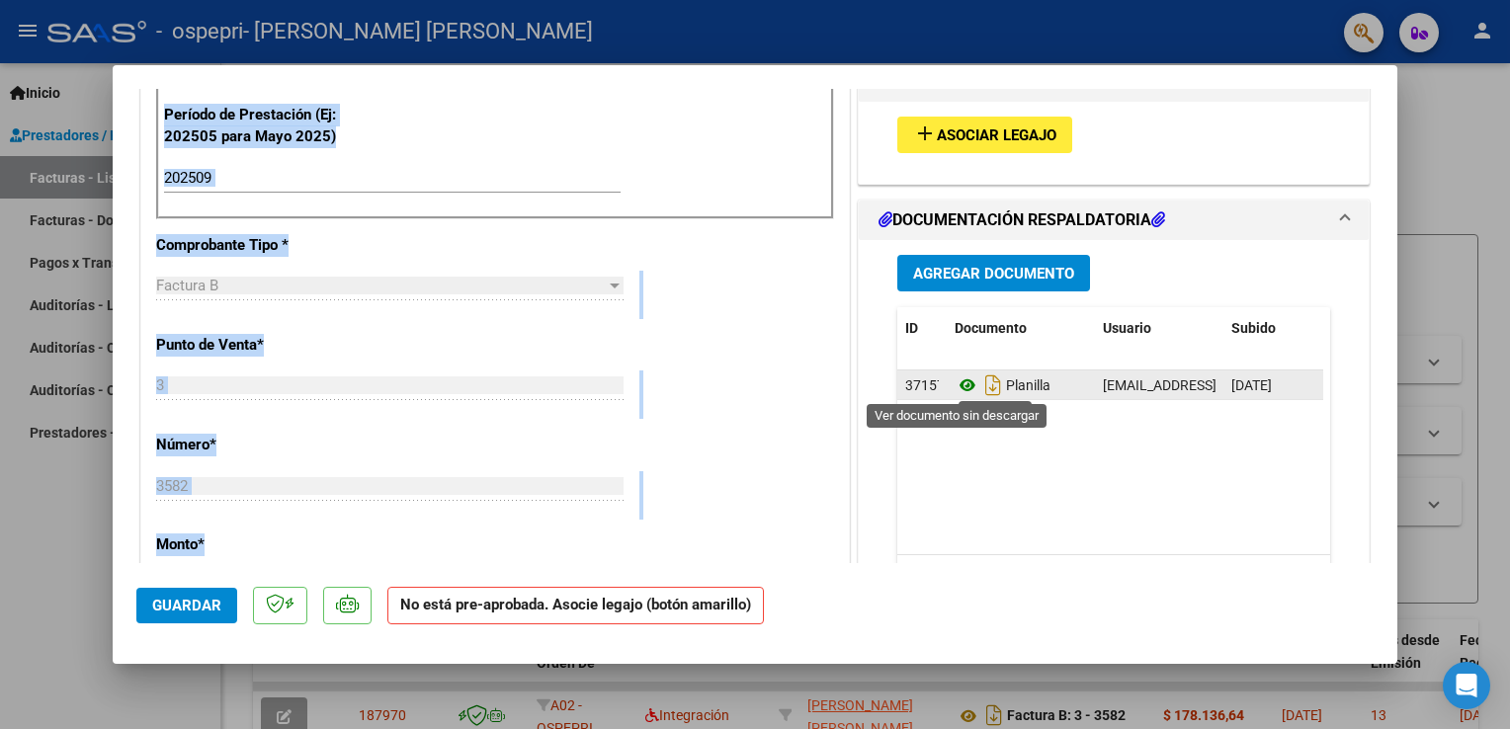
click at [956, 380] on icon at bounding box center [968, 386] width 26 height 24
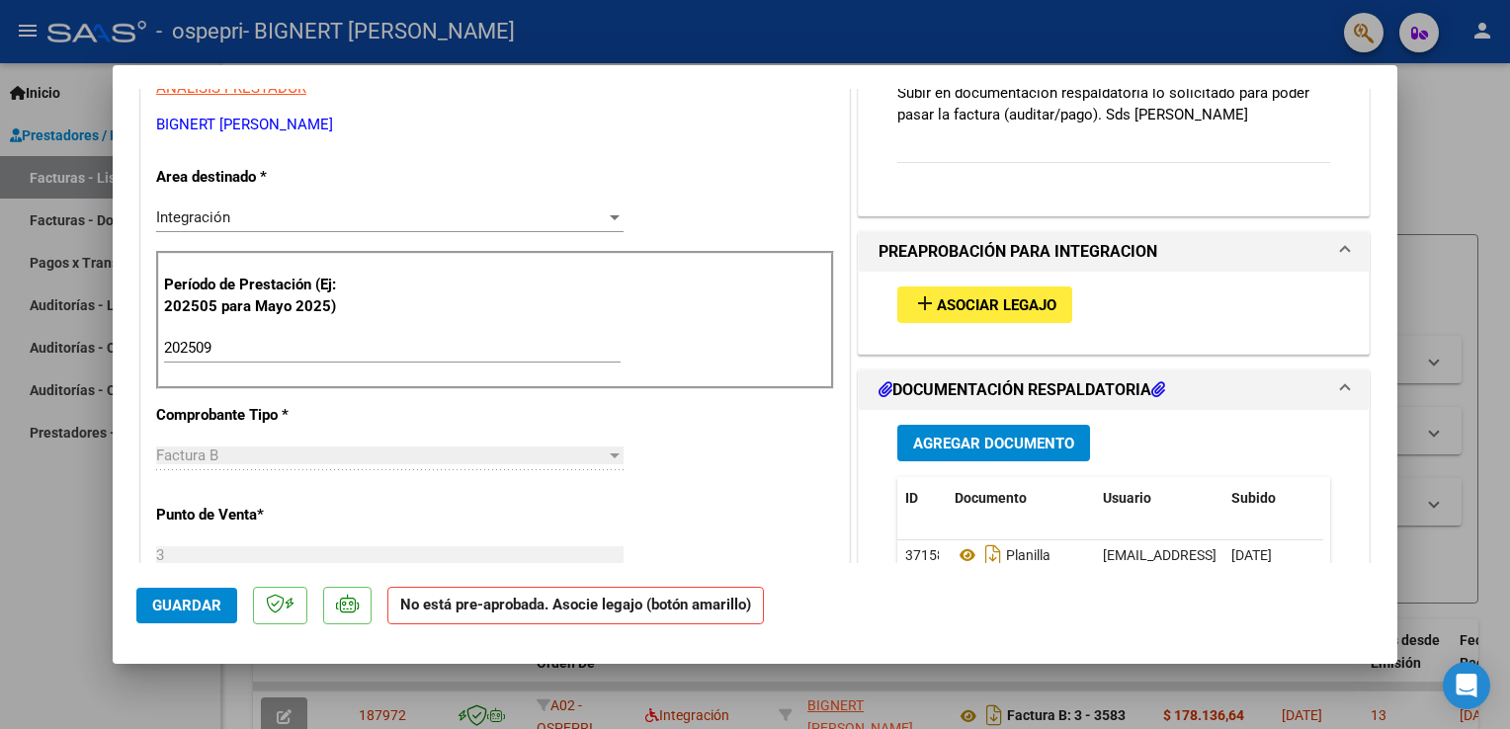
scroll to position [356, 0]
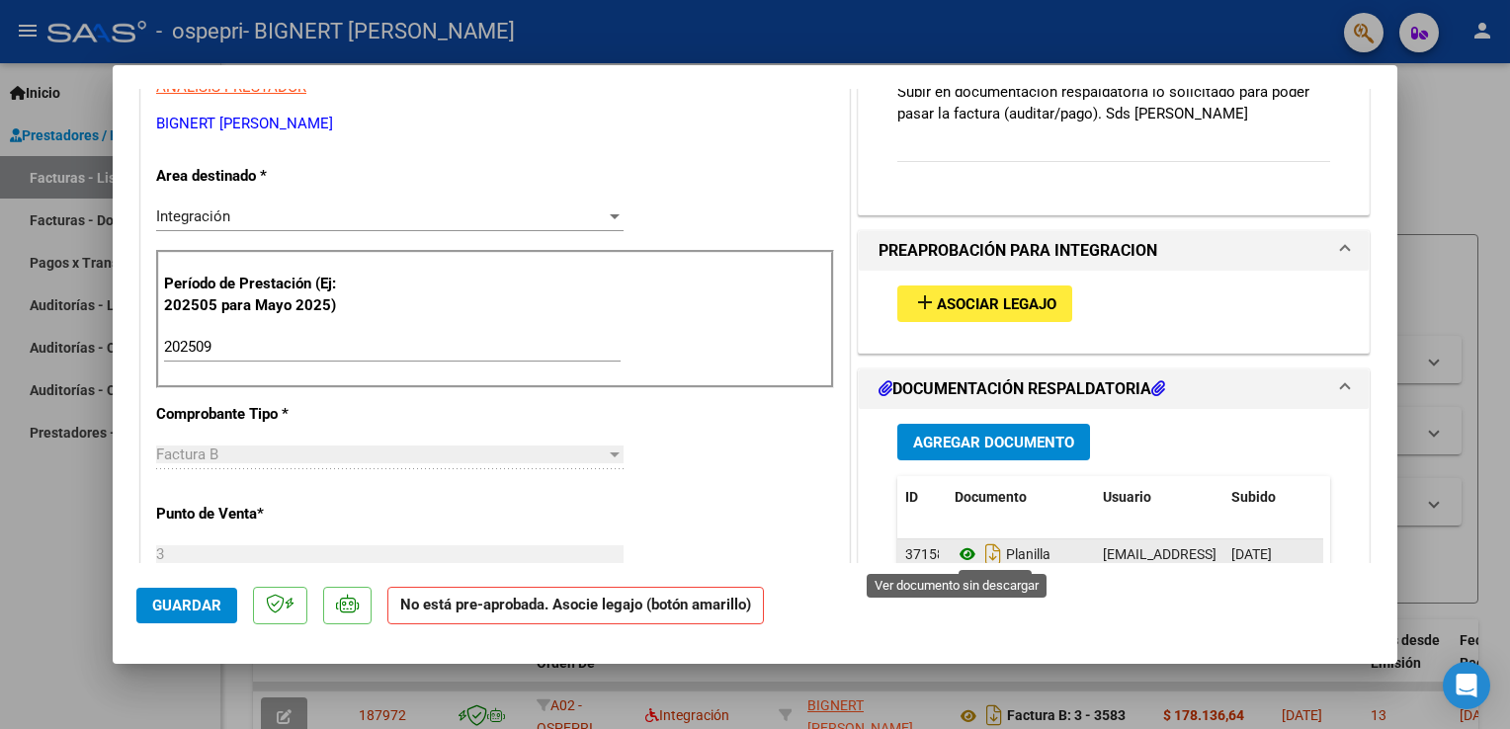
click at [955, 554] on icon at bounding box center [968, 554] width 26 height 24
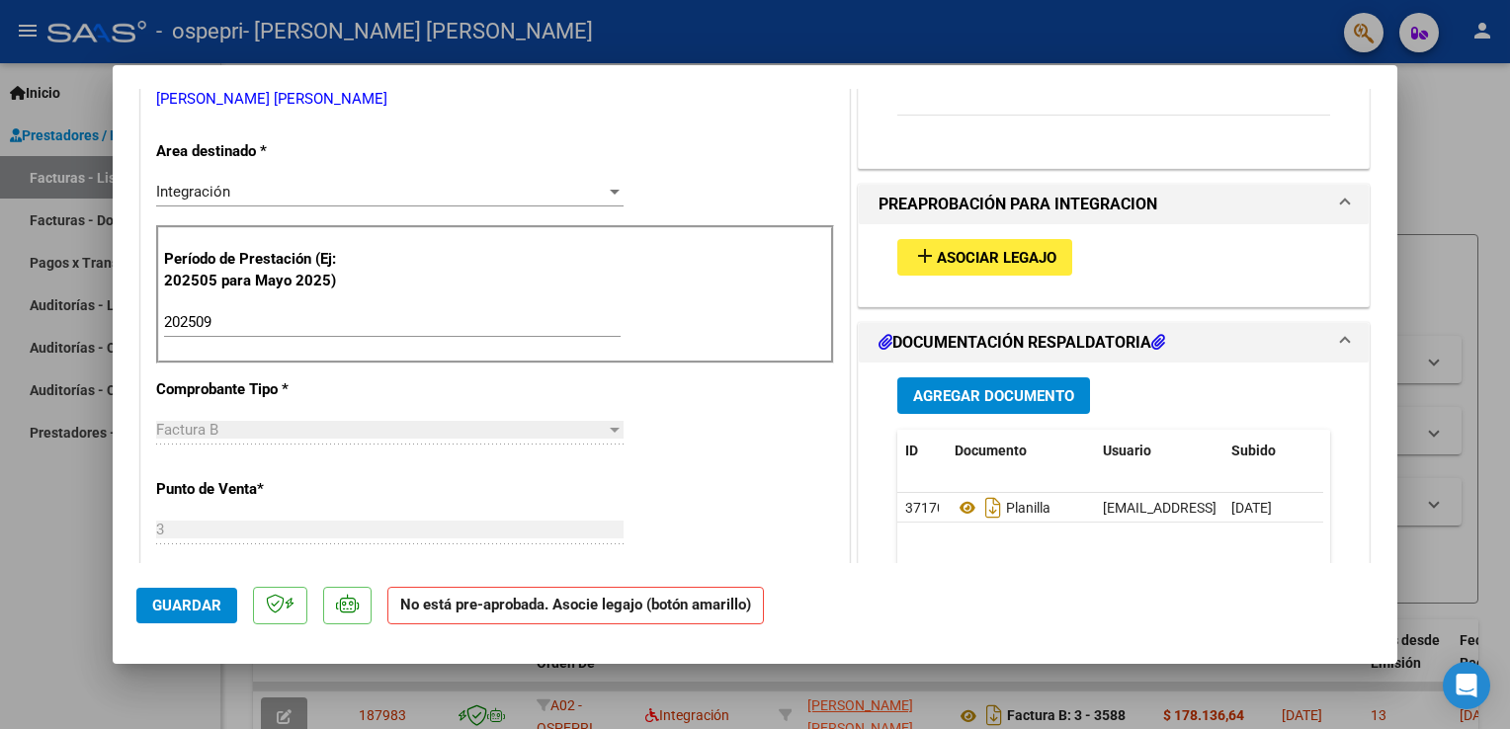
scroll to position [395, 0]
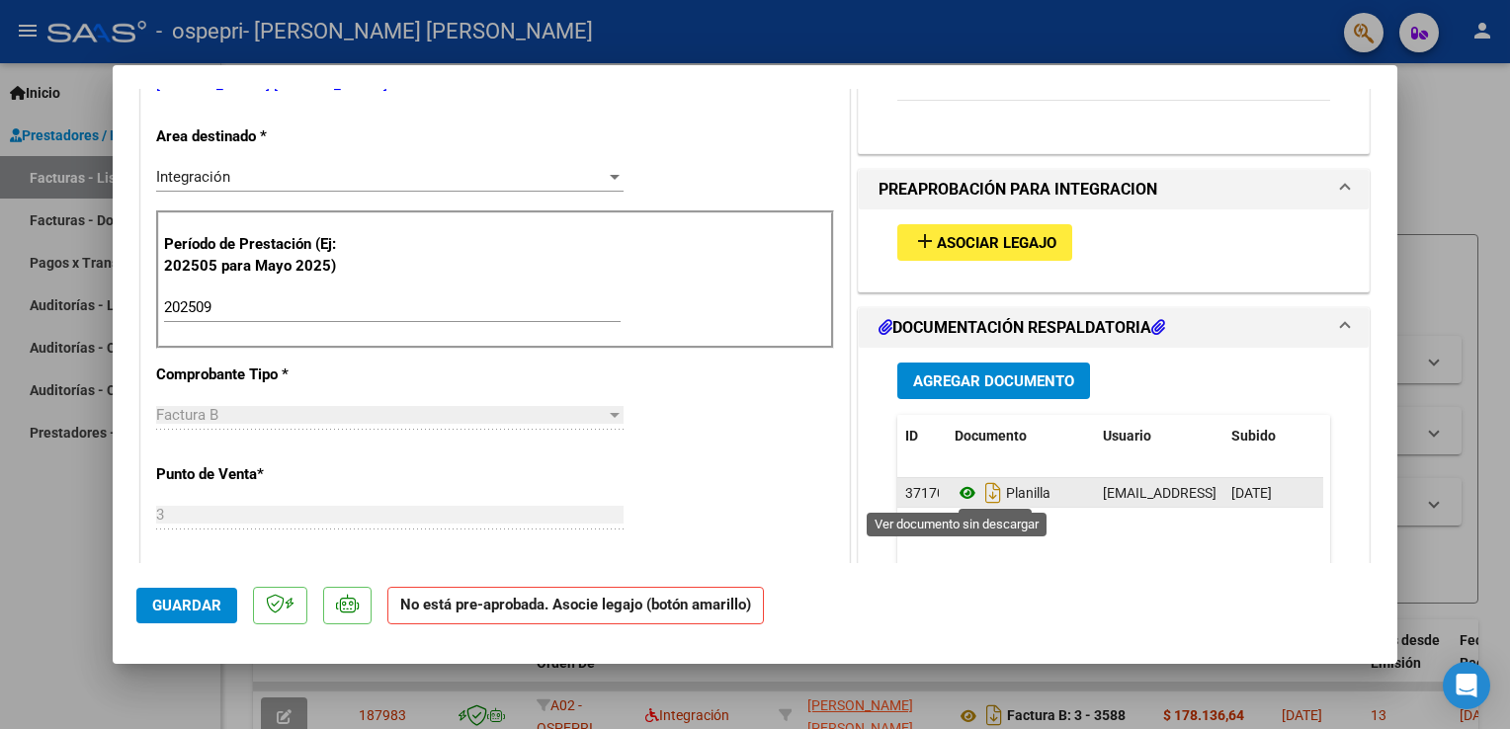
click at [961, 492] on icon at bounding box center [968, 493] width 26 height 24
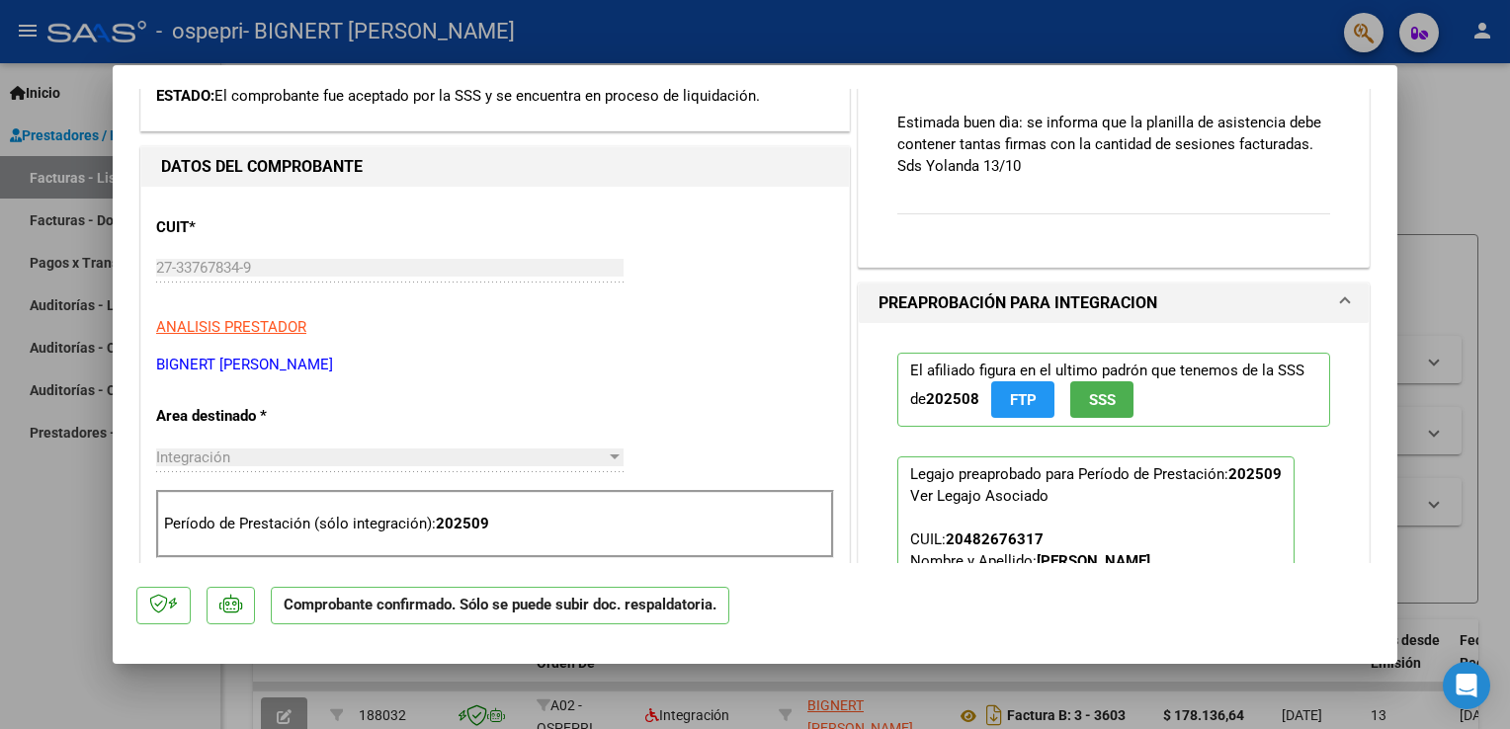
scroll to position [395, 0]
click at [1397, 553] on div at bounding box center [755, 364] width 1510 height 729
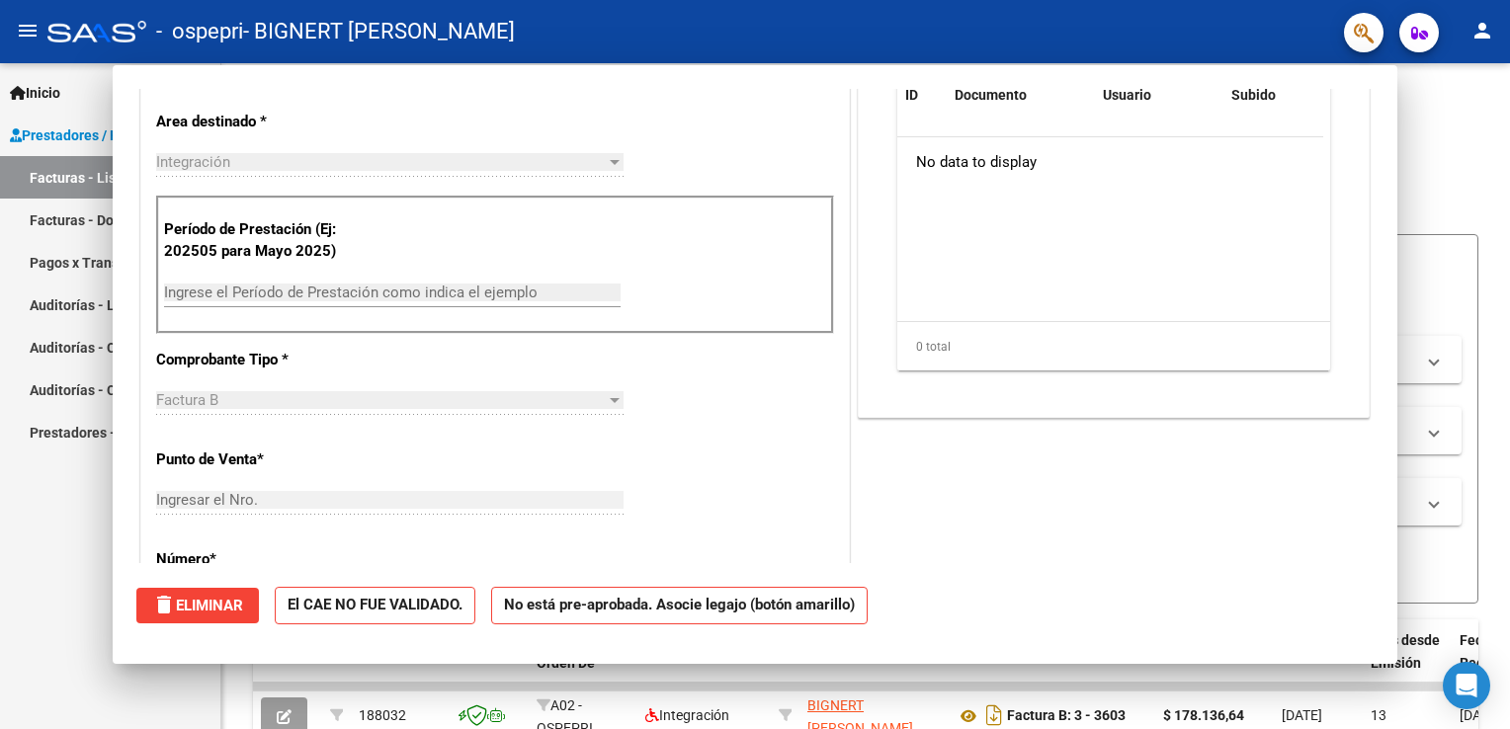
scroll to position [0, 0]
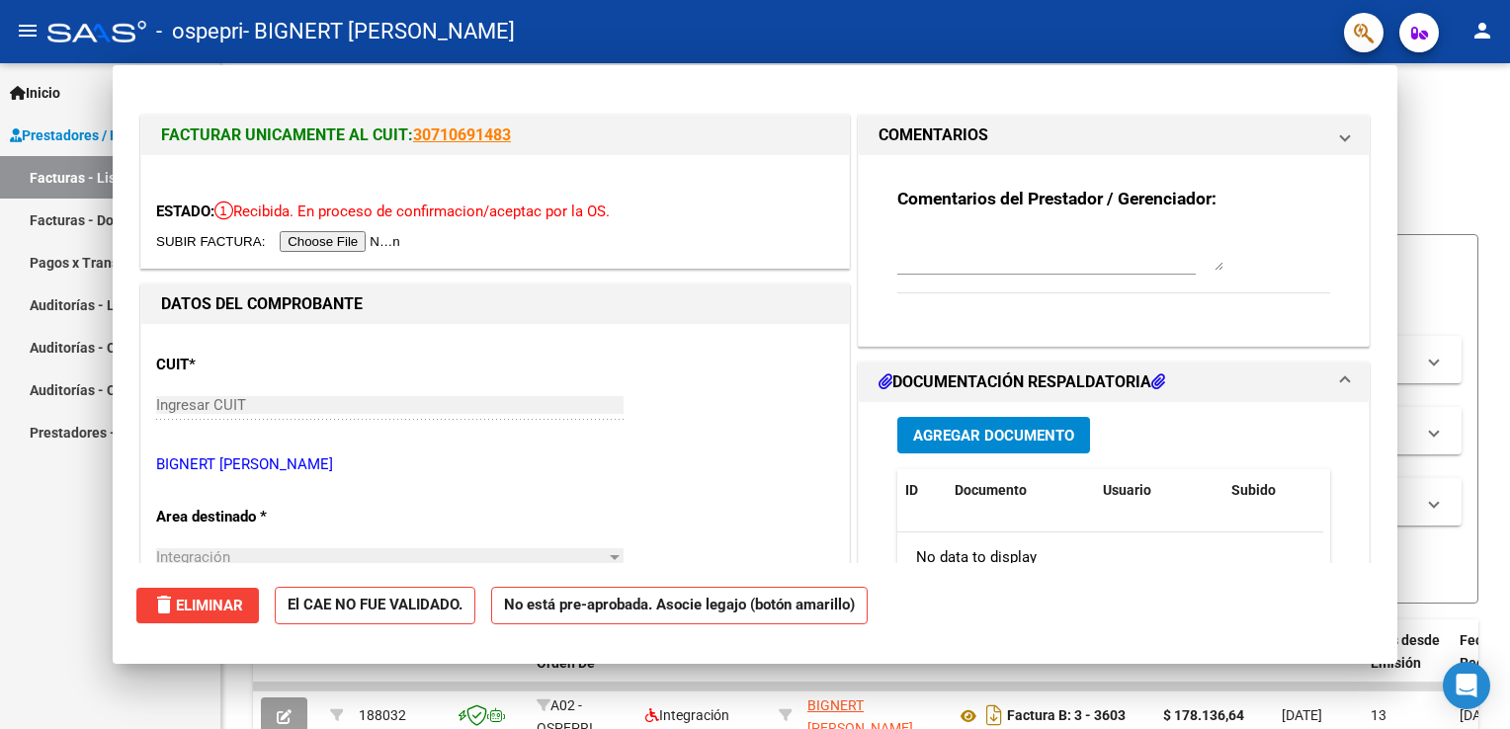
click at [1397, 553] on form "Filtros 188032 Id Area Area Todos Confirmado Mostrar totalizadores FILTROS DEL …" at bounding box center [865, 419] width 1225 height 370
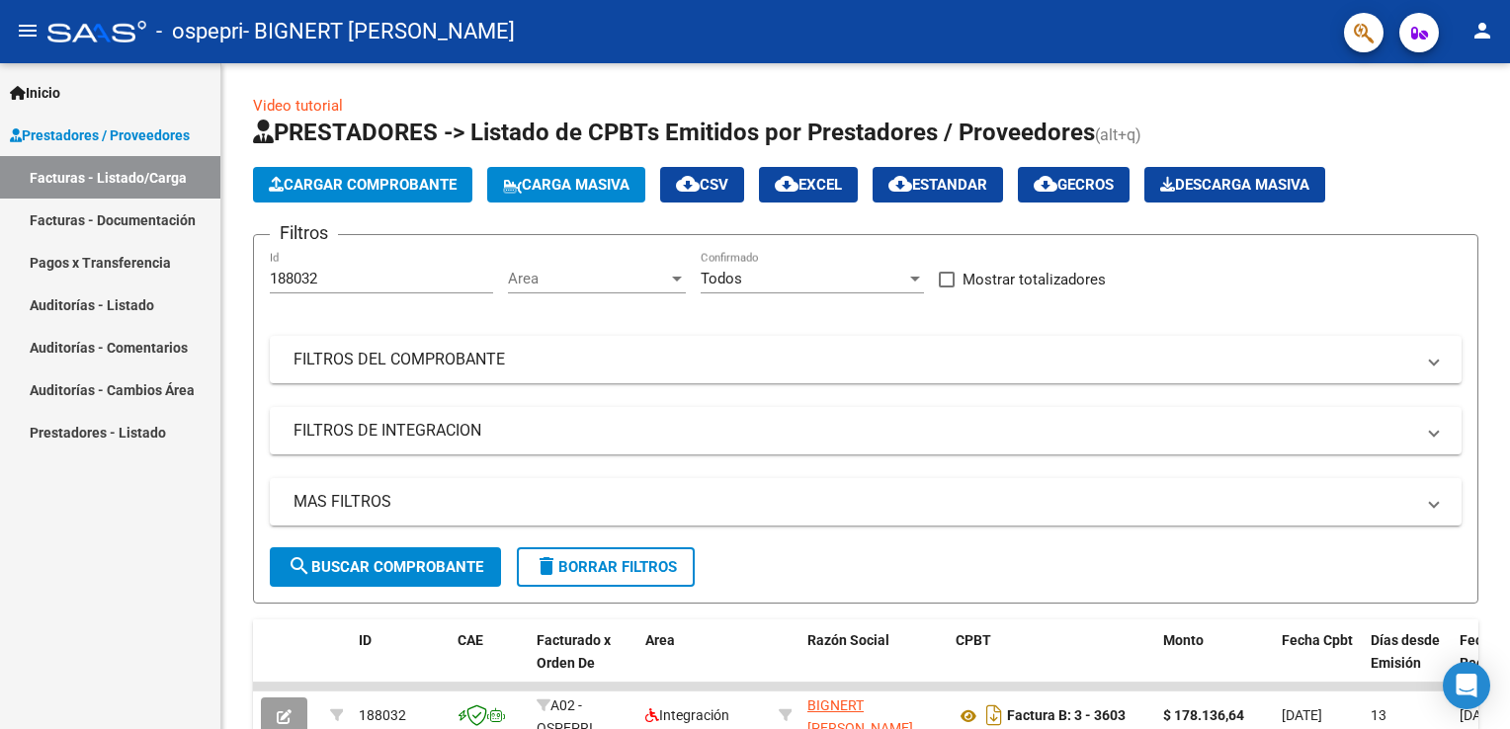
click at [1397, 553] on form "Filtros 188032 Id Area Area Todos Confirmado Mostrar totalizadores FILTROS DEL …" at bounding box center [865, 419] width 1225 height 370
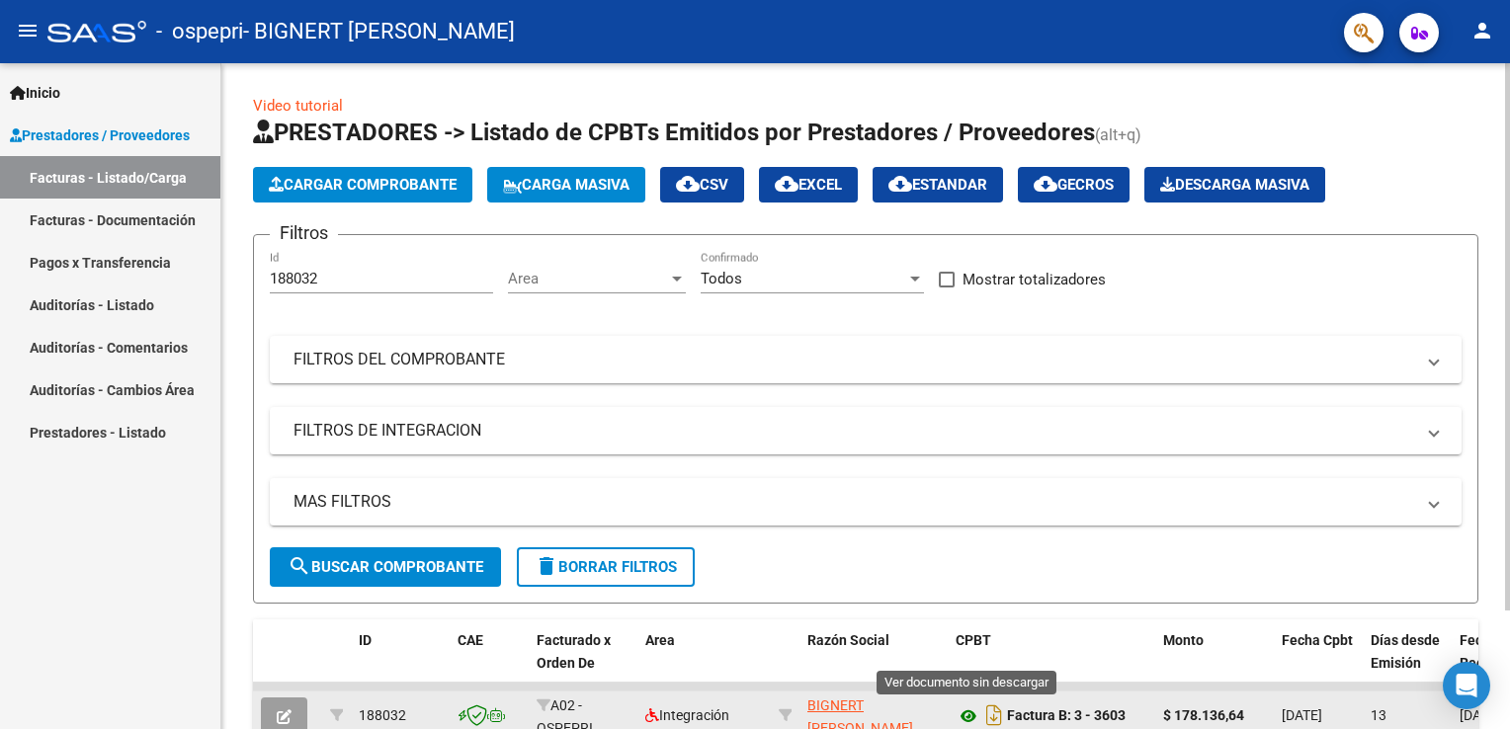
click at [967, 714] on icon at bounding box center [969, 717] width 26 height 24
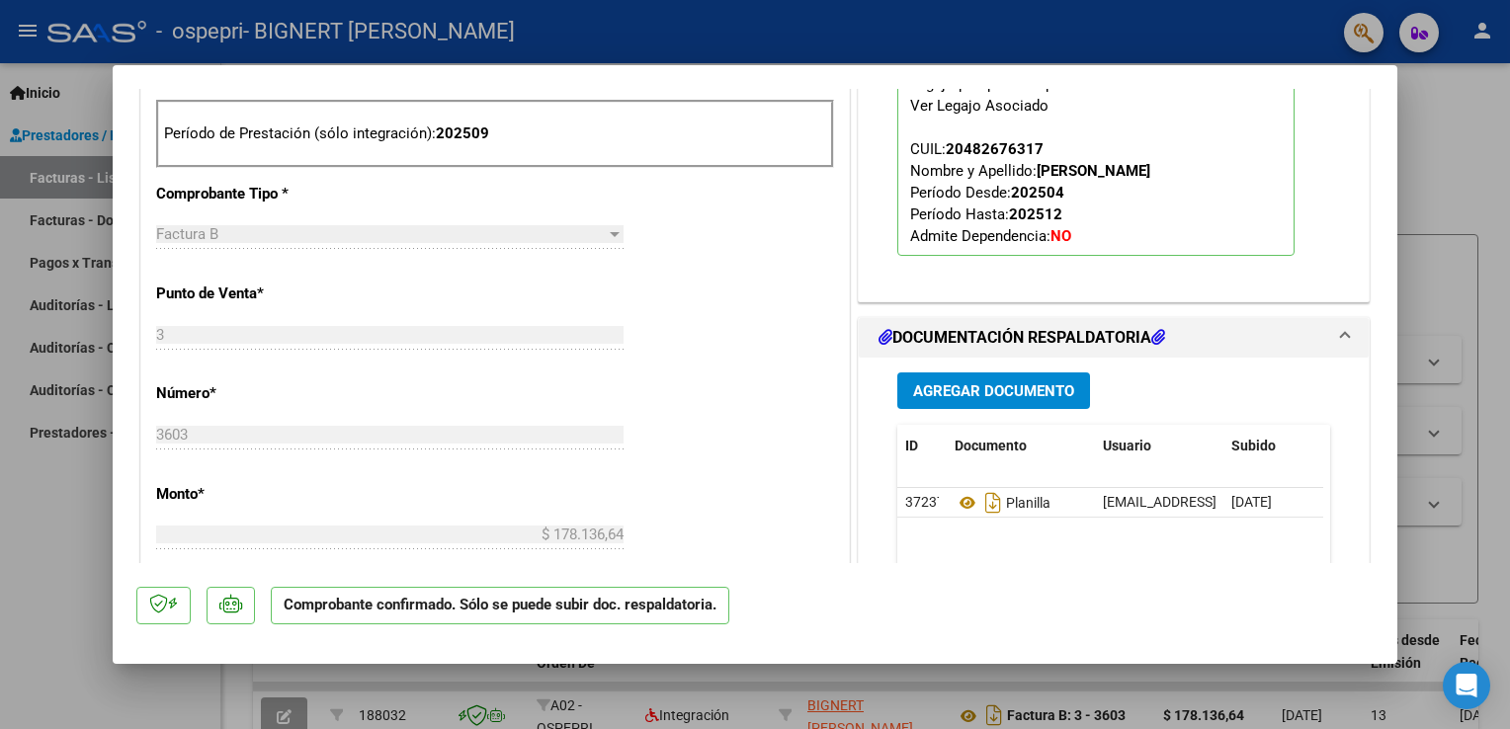
scroll to position [802, 0]
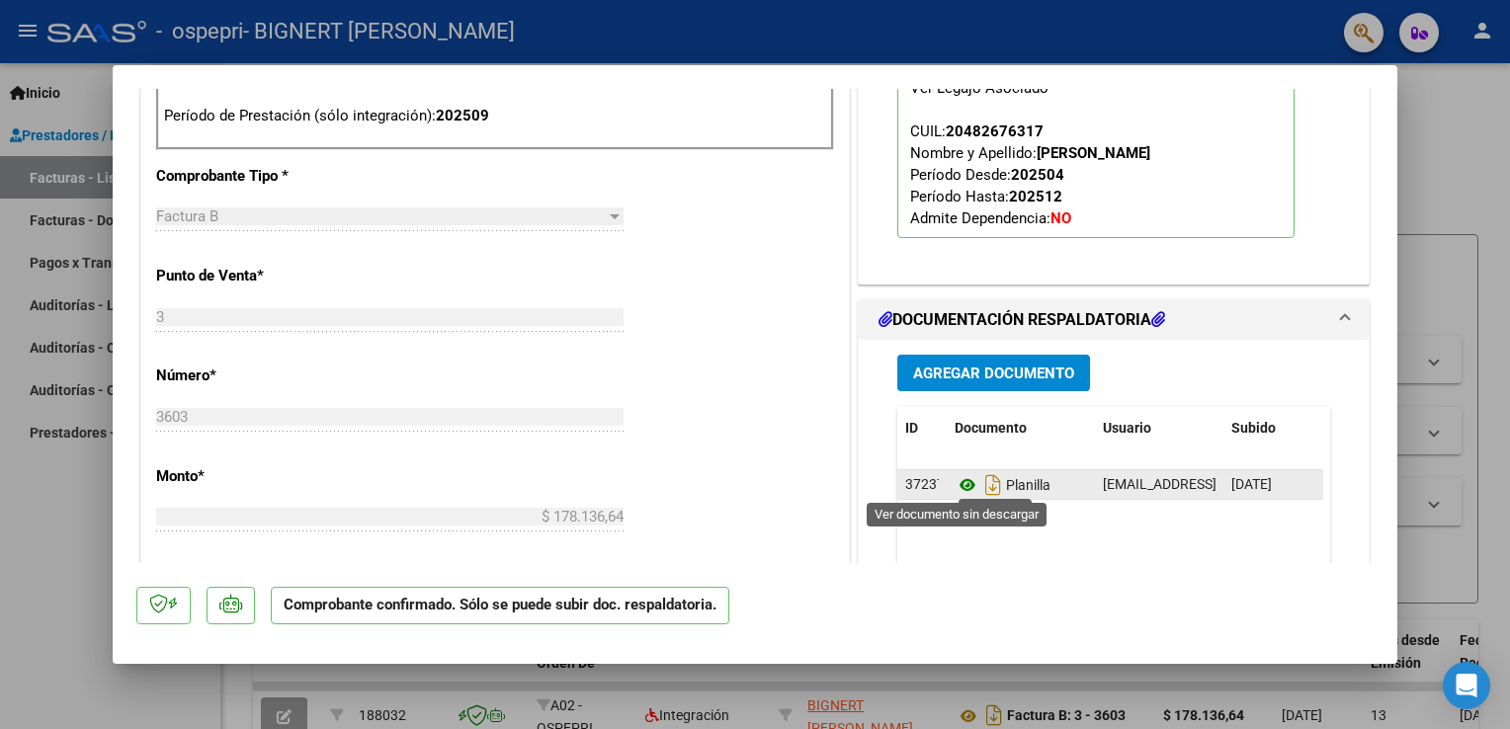
click at [955, 485] on icon at bounding box center [968, 485] width 26 height 24
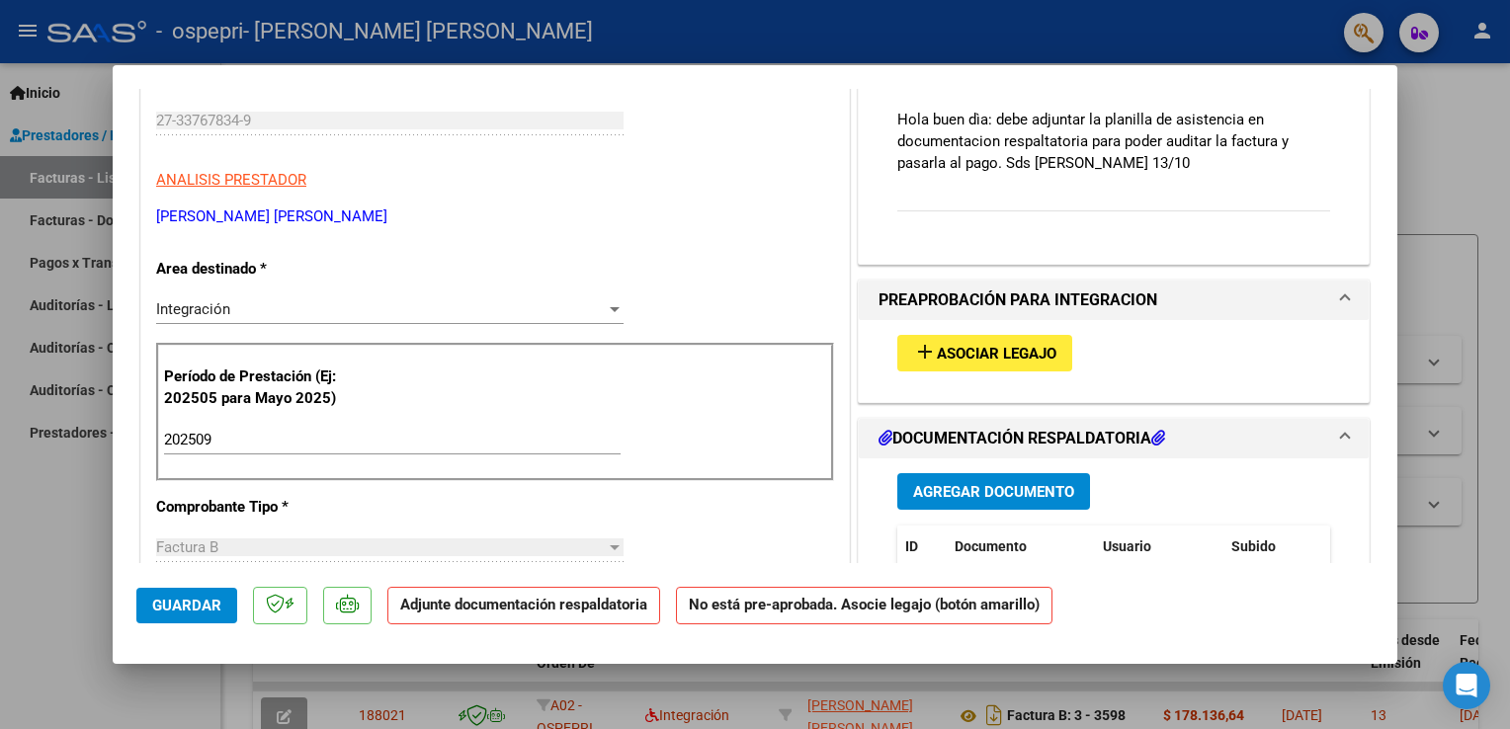
scroll to position [292, 0]
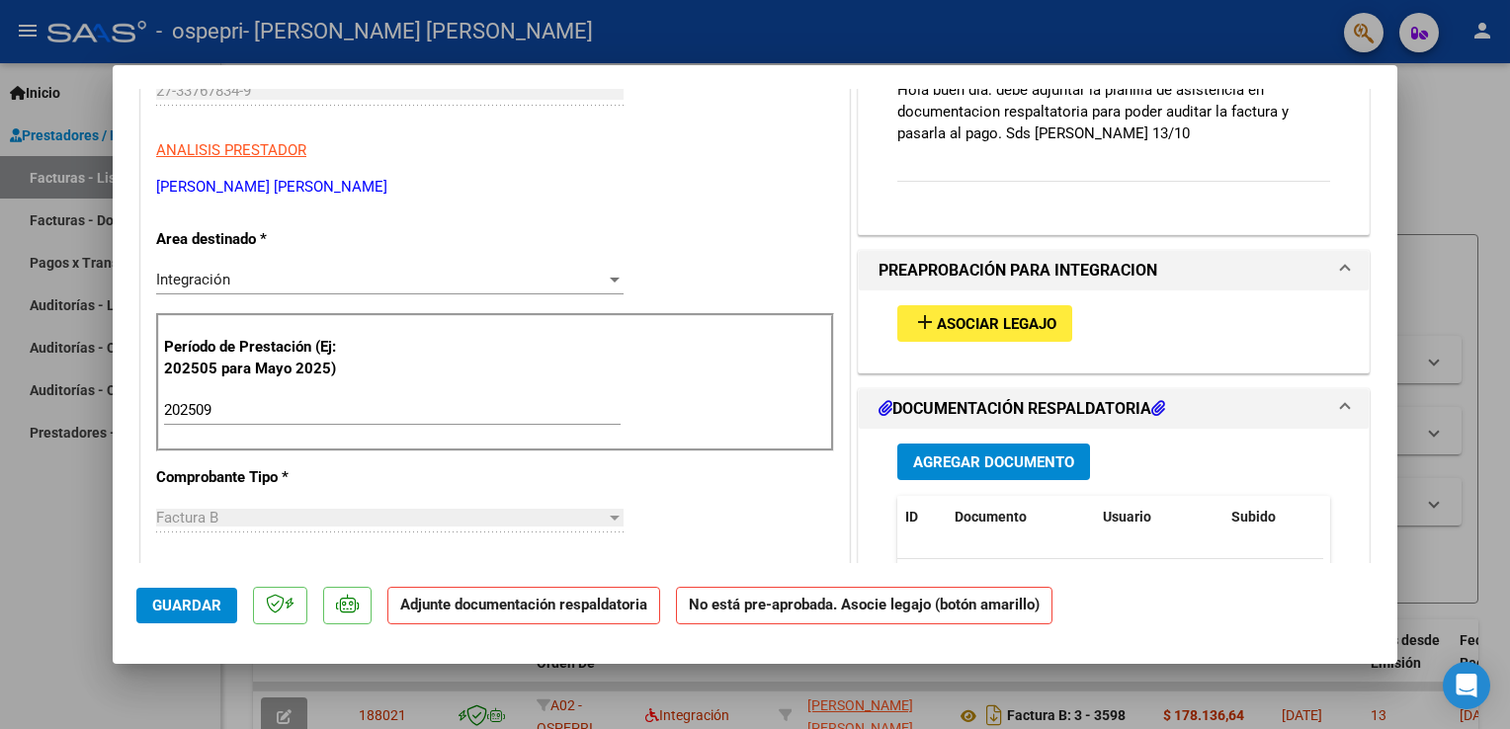
click at [1108, 407] on h1 "DOCUMENTACIÓN RESPALDATORIA" at bounding box center [1021, 409] width 287 height 24
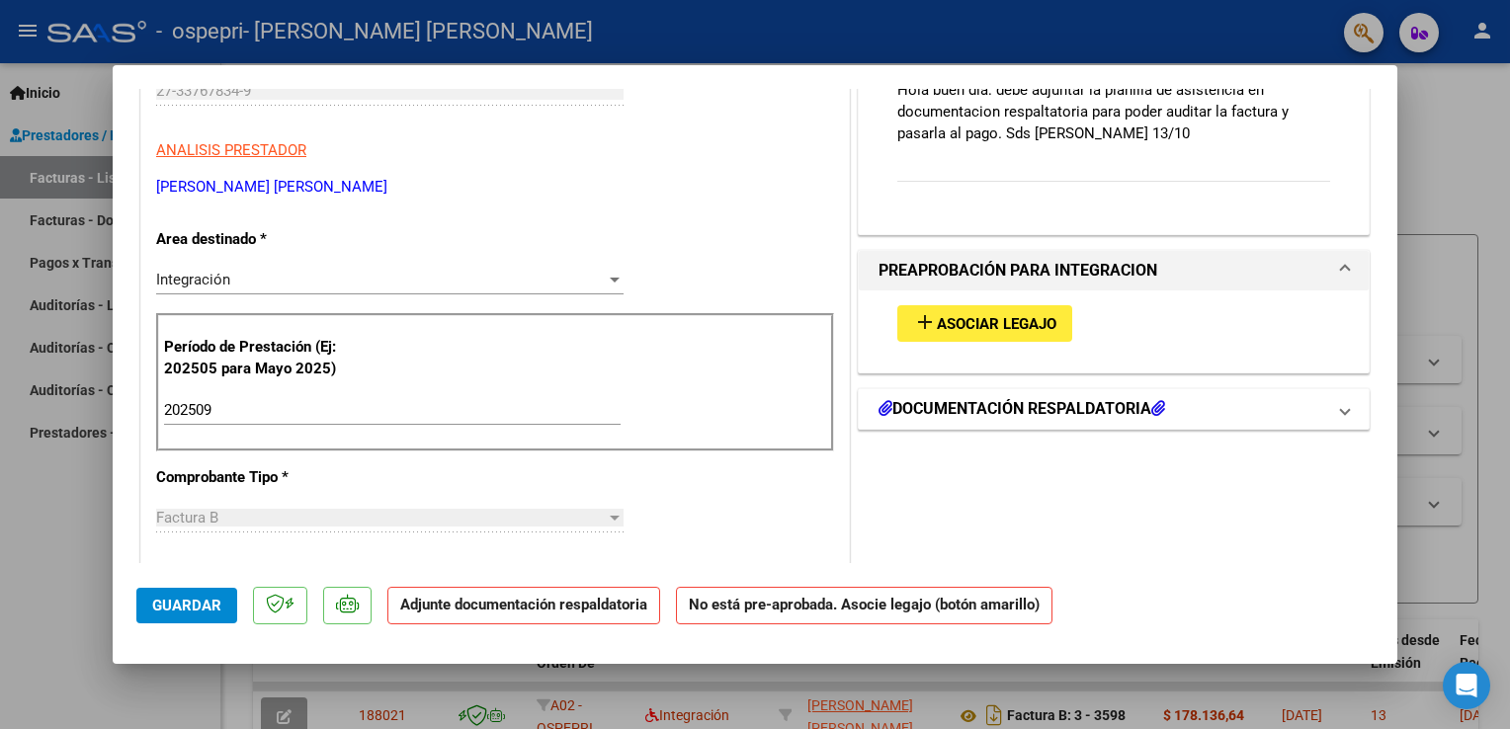
click at [1108, 407] on h1 "DOCUMENTACIÓN RESPALDATORIA" at bounding box center [1021, 409] width 287 height 24
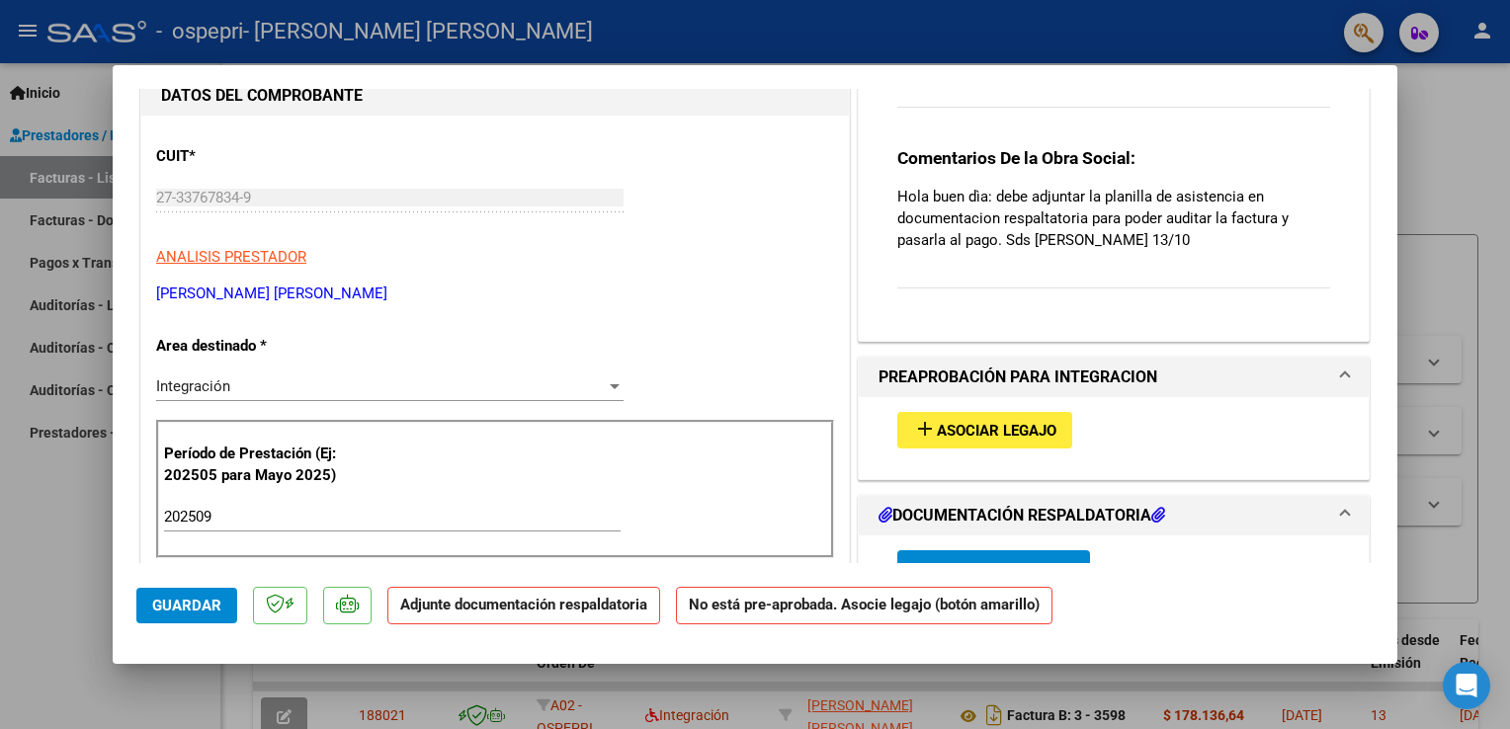
scroll to position [177, 0]
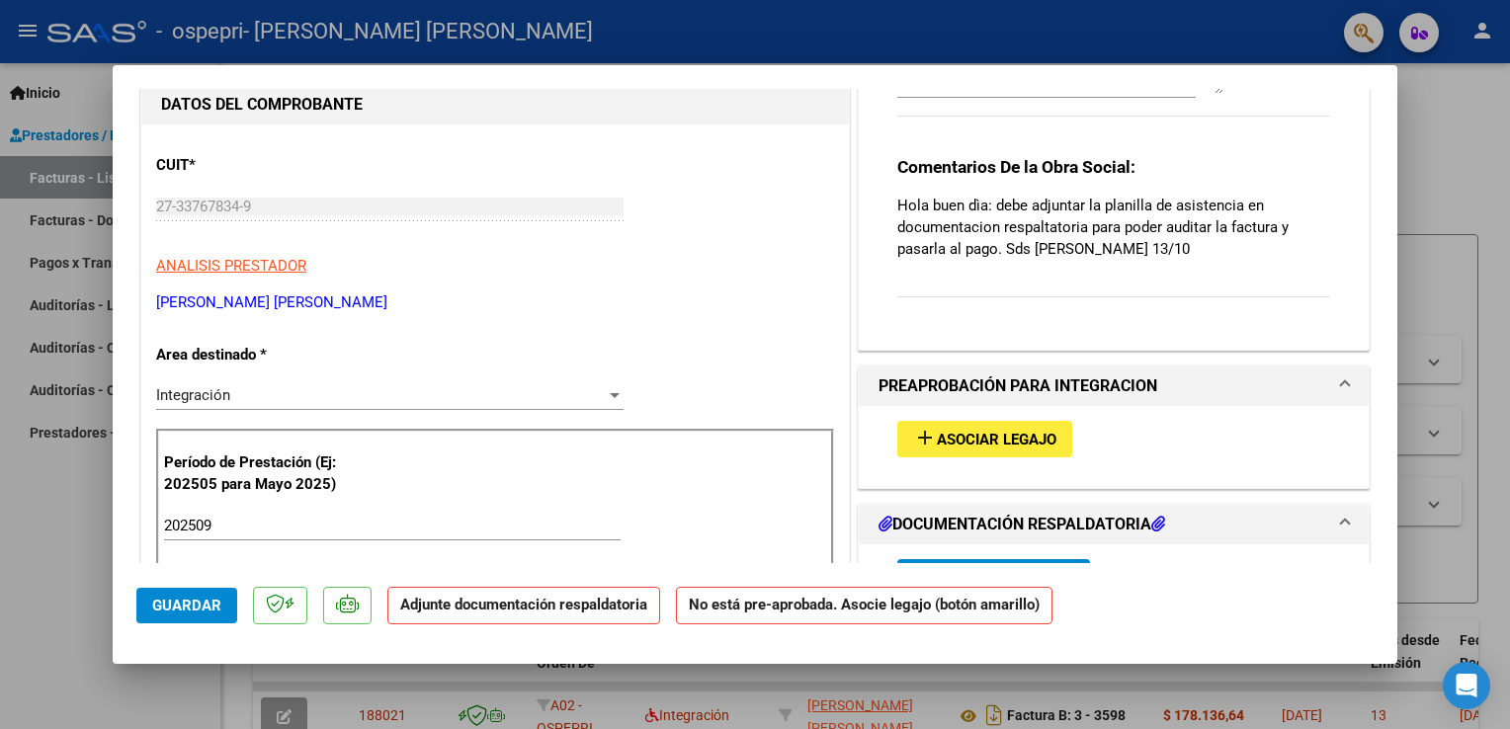
click at [1364, 185] on mat-dialog-content "COMPROBANTE VER COMPROBANTE ESTADO: Recibida. En proceso de confirmacion/acepta…" at bounding box center [755, 326] width 1285 height 474
drag, startPoint x: 1397, startPoint y: 180, endPoint x: 1400, endPoint y: 158, distance: 21.9
click at [1400, 158] on div at bounding box center [755, 364] width 1510 height 729
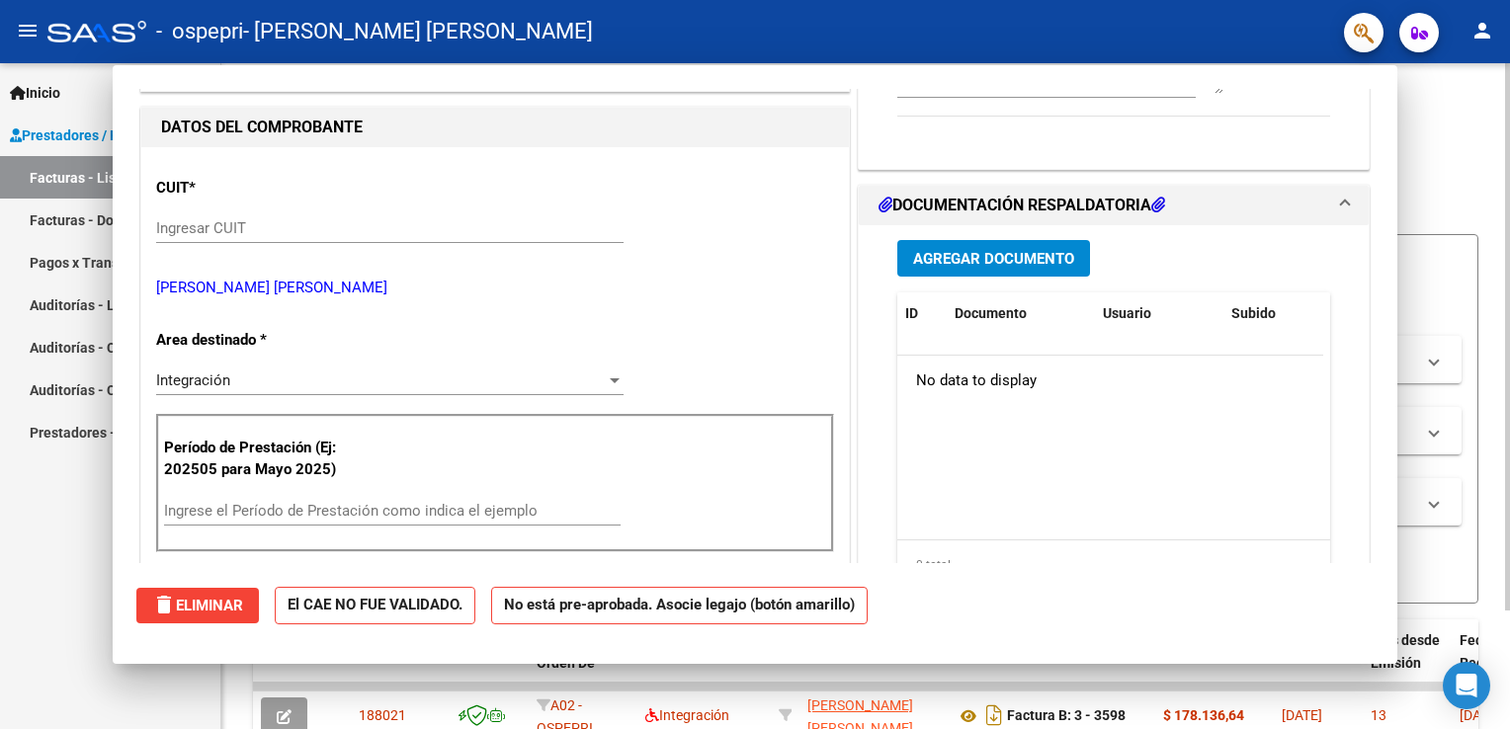
scroll to position [0, 0]
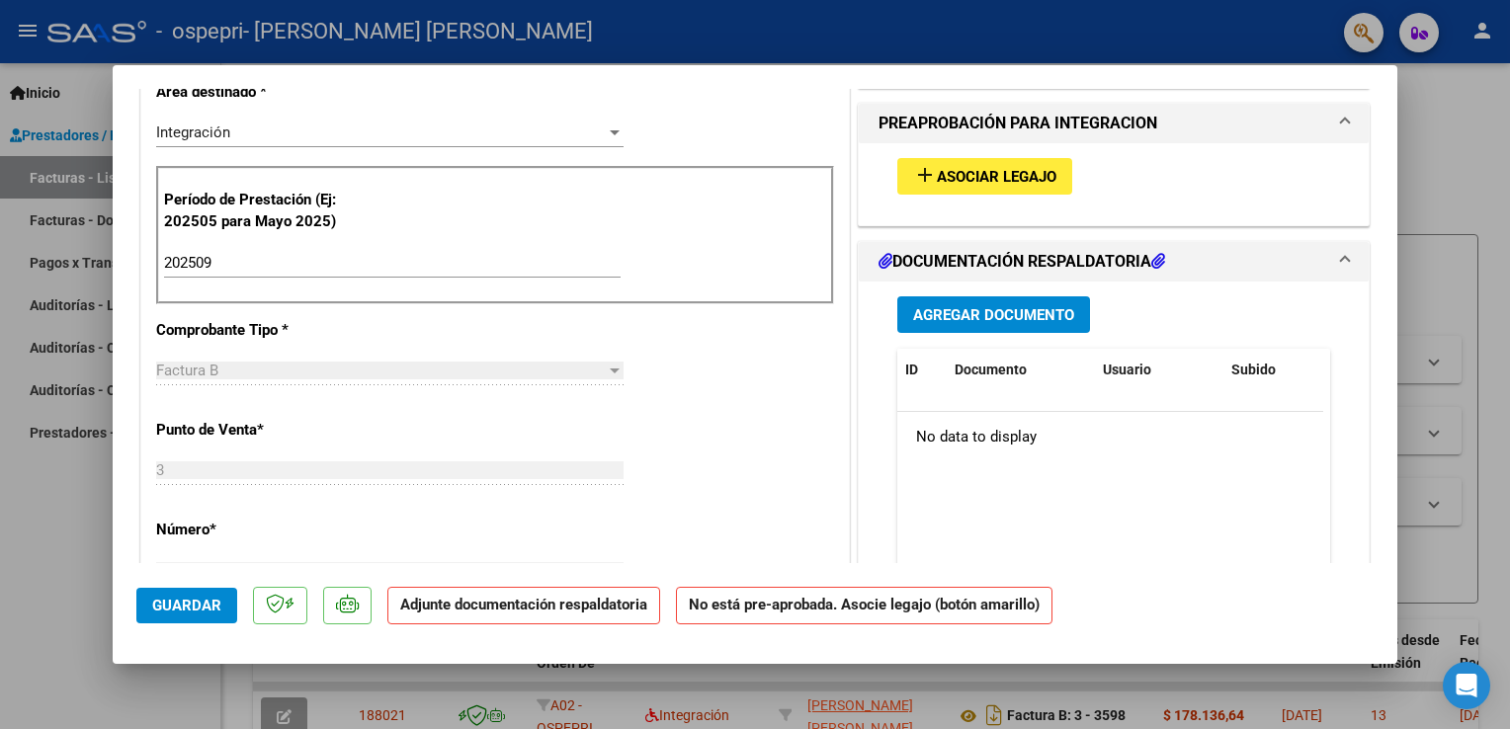
scroll to position [437, 0]
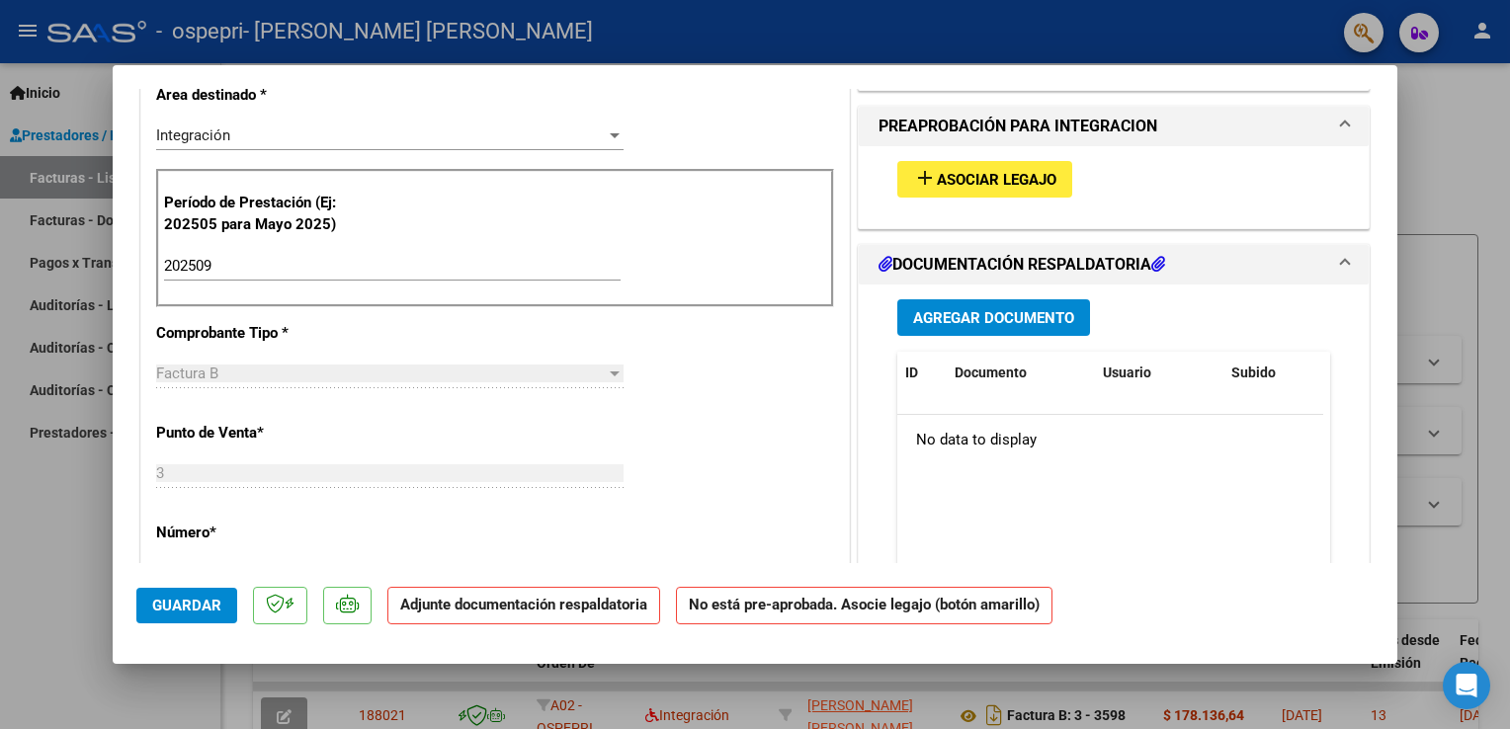
click at [1126, 268] on h1 "DOCUMENTACIÓN RESPALDATORIA" at bounding box center [1021, 265] width 287 height 24
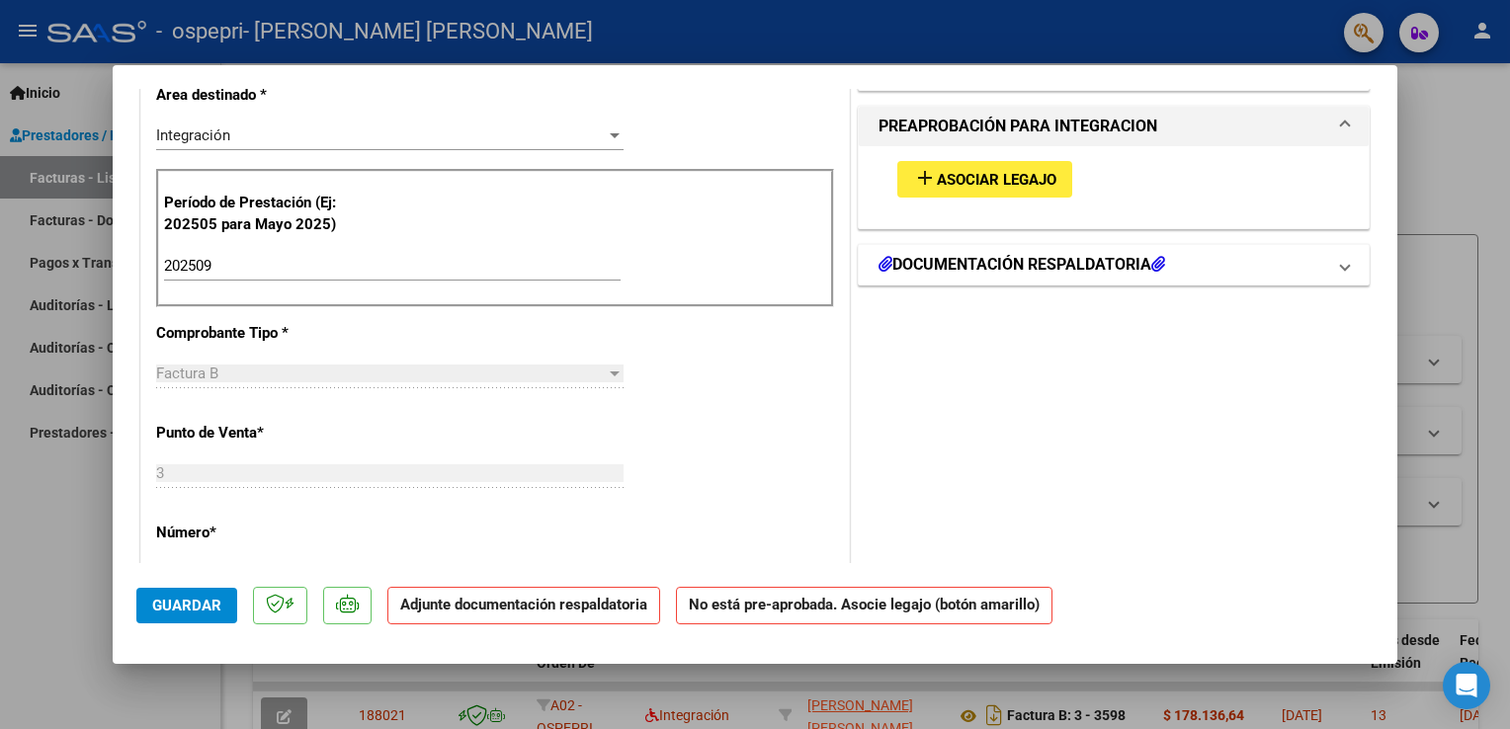
click at [1126, 268] on h1 "DOCUMENTACIÓN RESPALDATORIA" at bounding box center [1021, 265] width 287 height 24
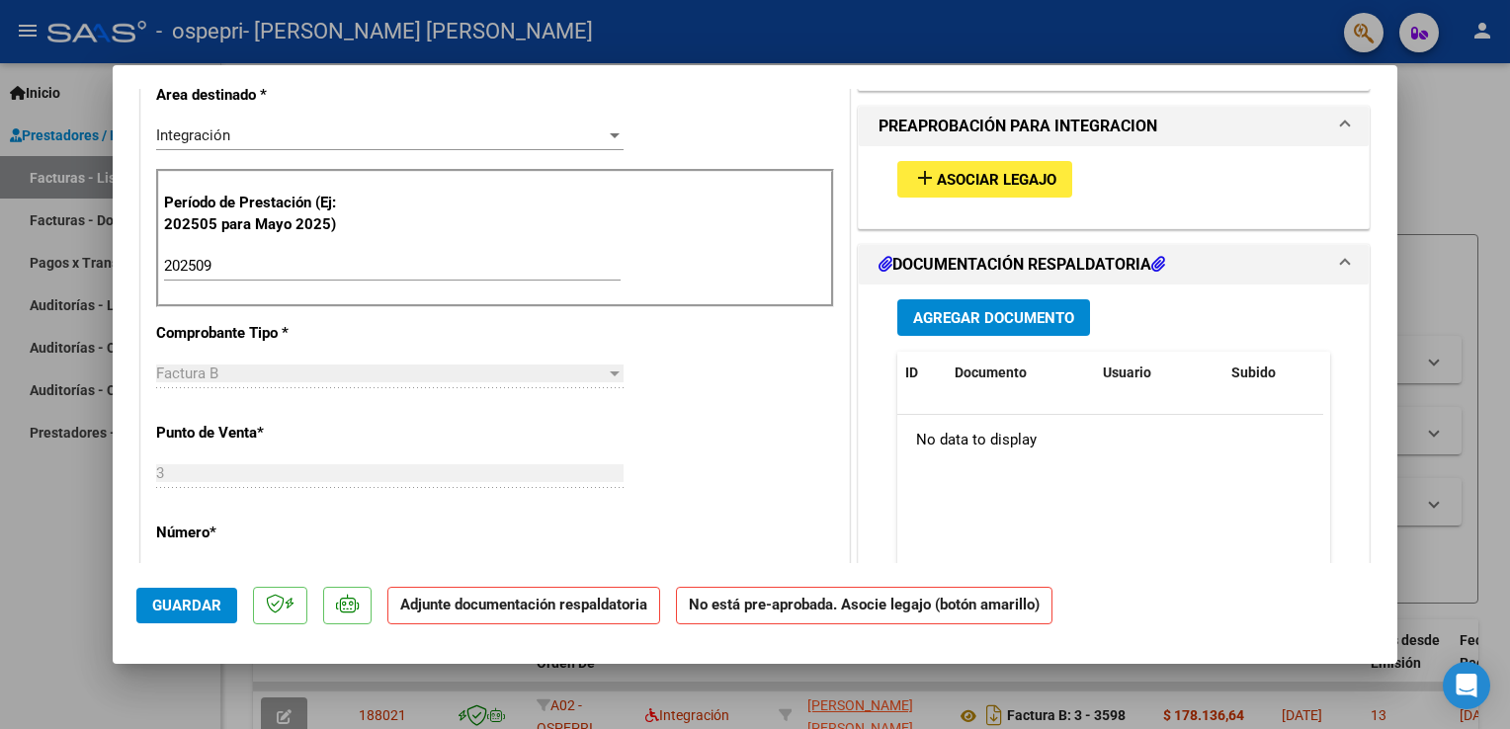
click at [437, 209] on div "Período de Prestación (Ej: 202505 para Mayo 2025) 202509 Ingrese el Período de …" at bounding box center [495, 238] width 678 height 138
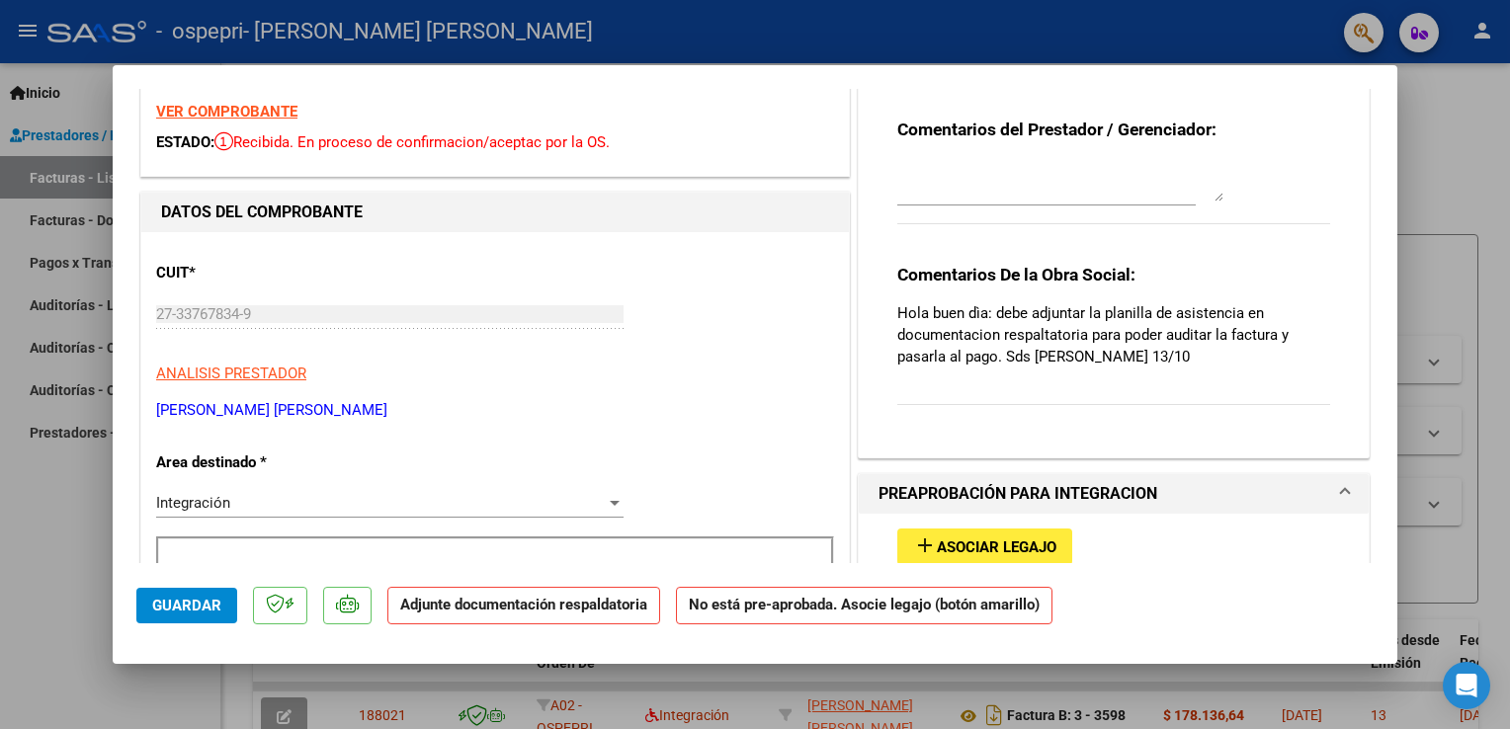
scroll to position [0, 0]
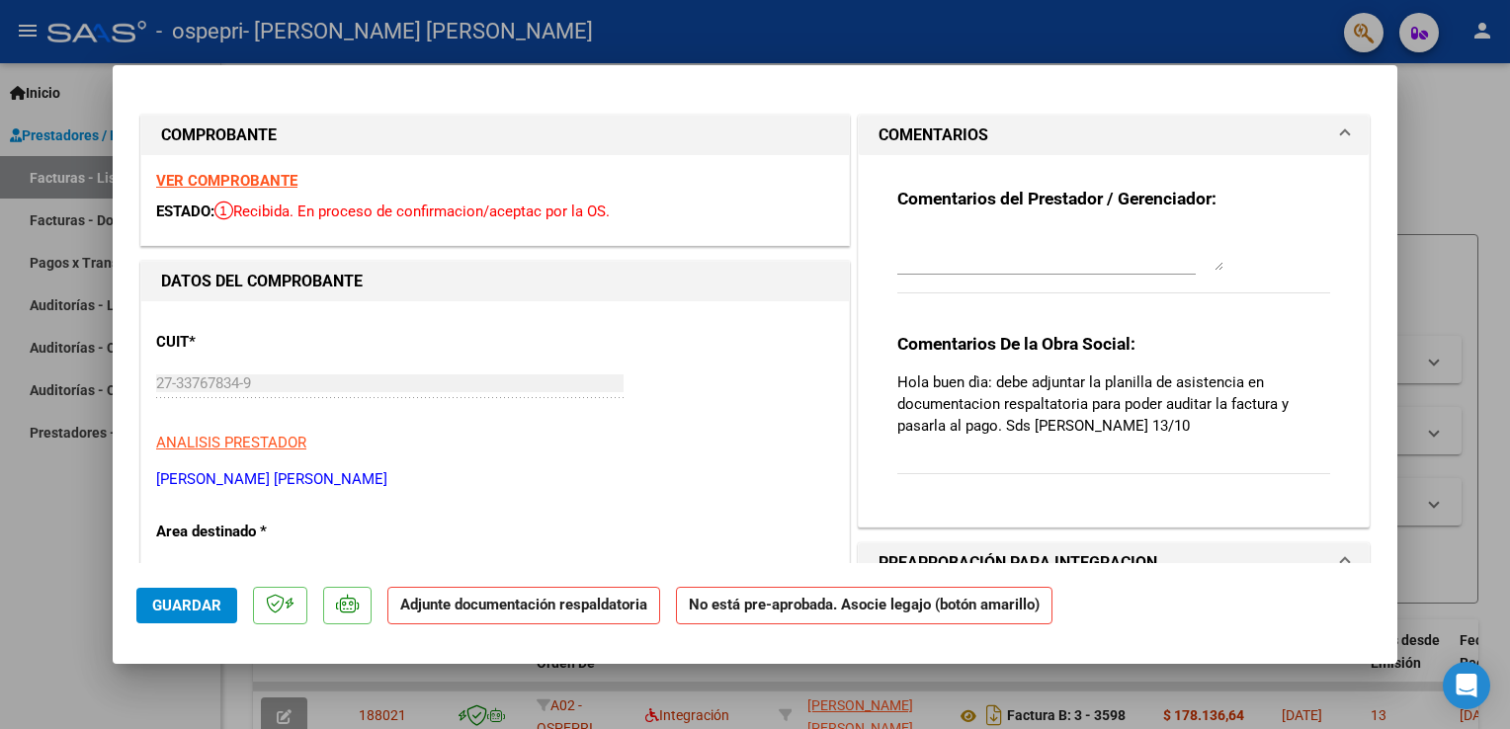
click at [236, 176] on strong "VER COMPROBANTE" at bounding box center [226, 181] width 141 height 18
click at [240, 182] on strong "VER COMPROBANTE" at bounding box center [226, 181] width 141 height 18
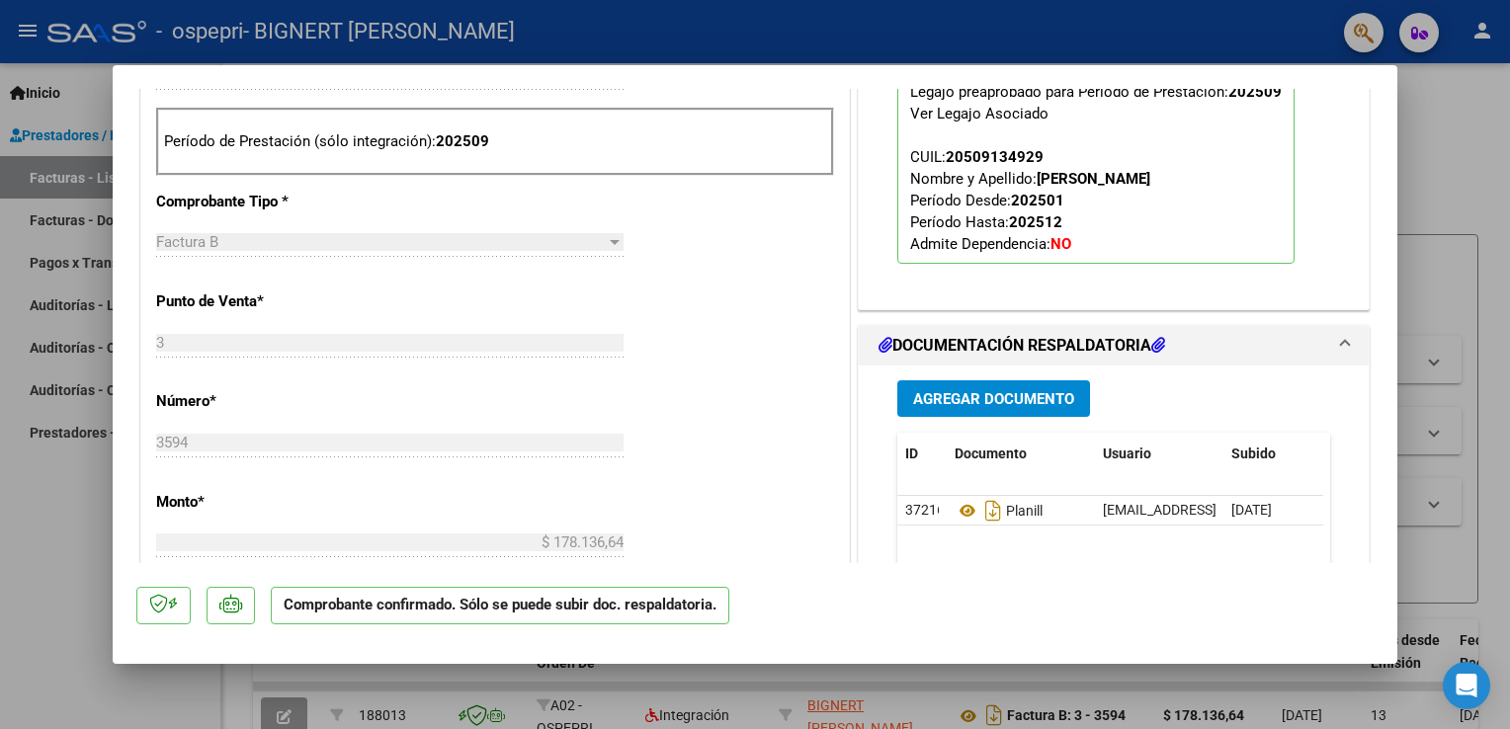
scroll to position [793, 0]
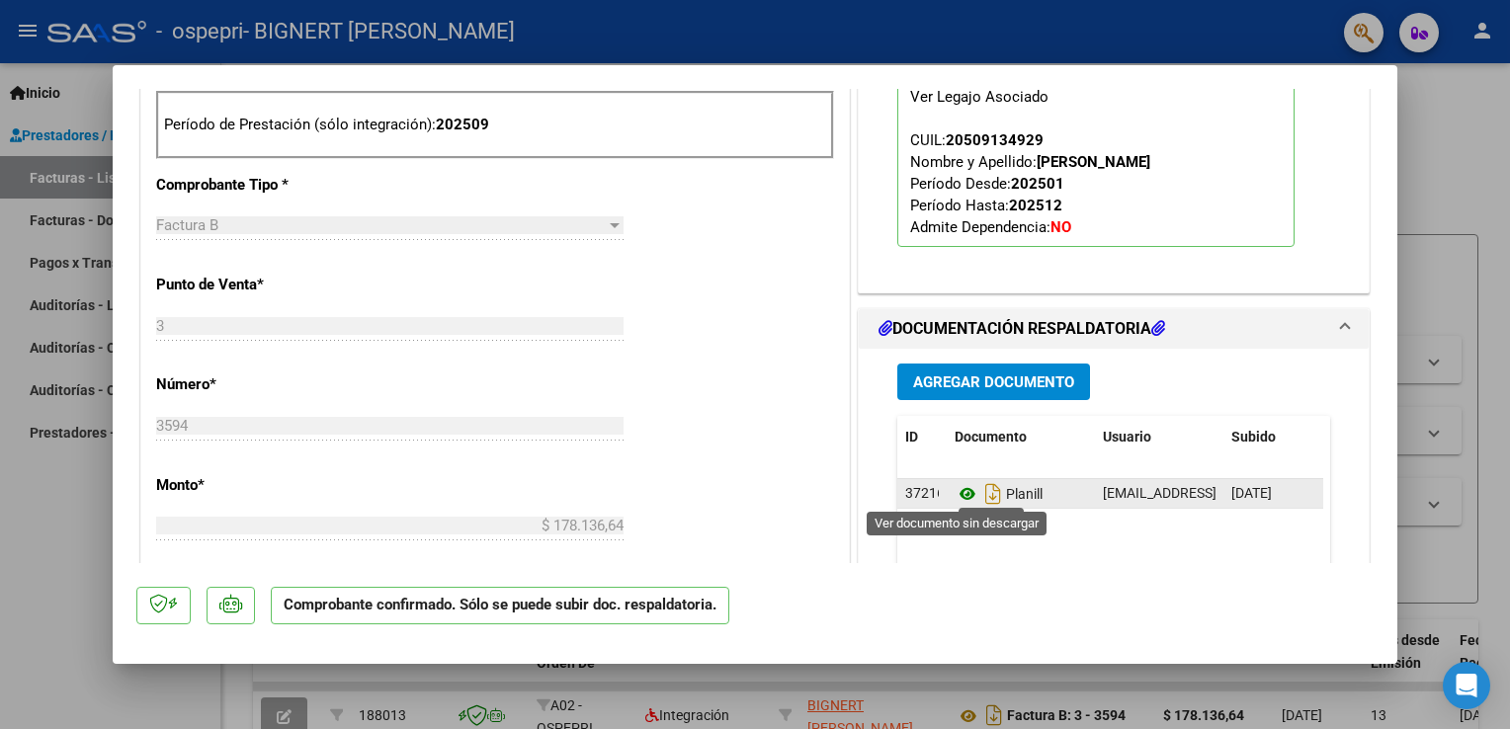
click at [957, 494] on icon at bounding box center [968, 494] width 26 height 24
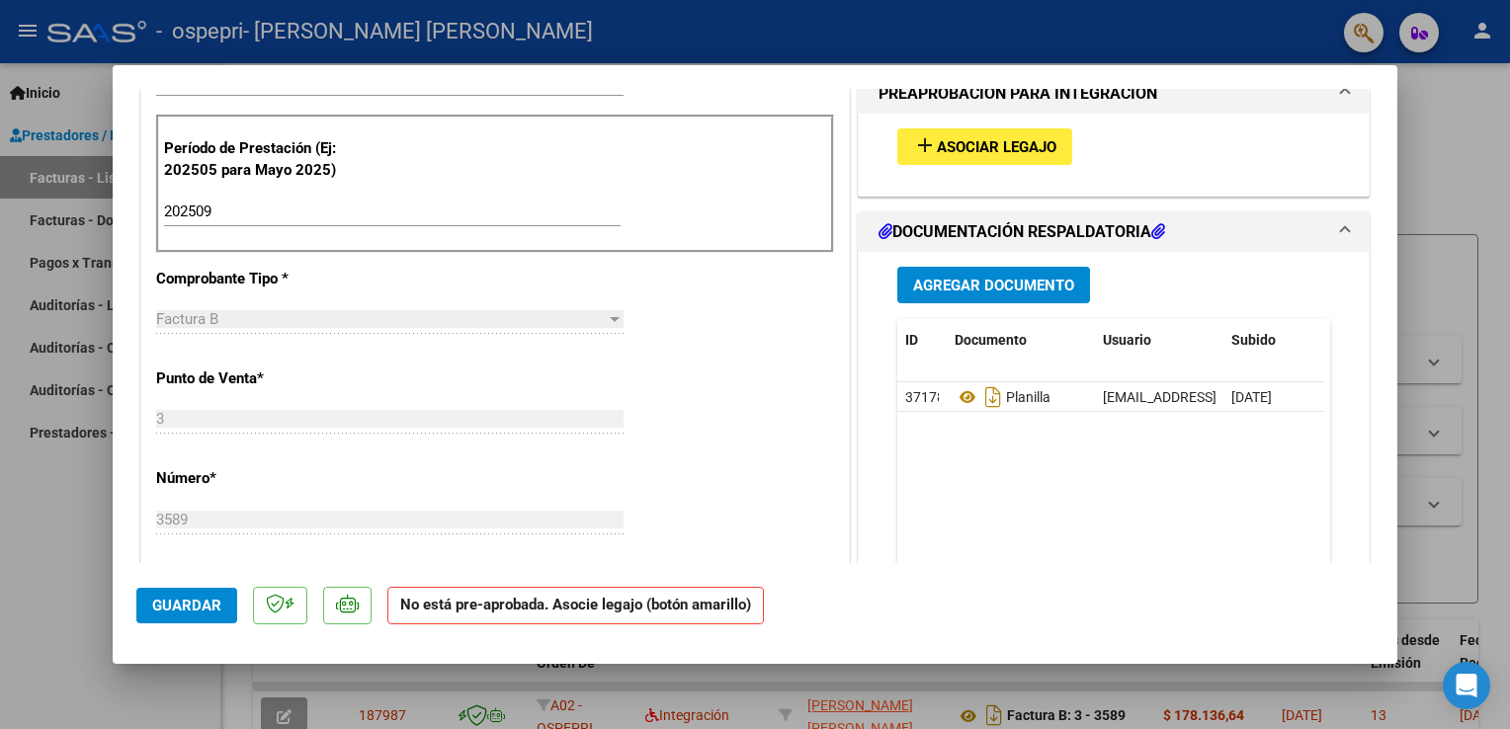
scroll to position [522, 0]
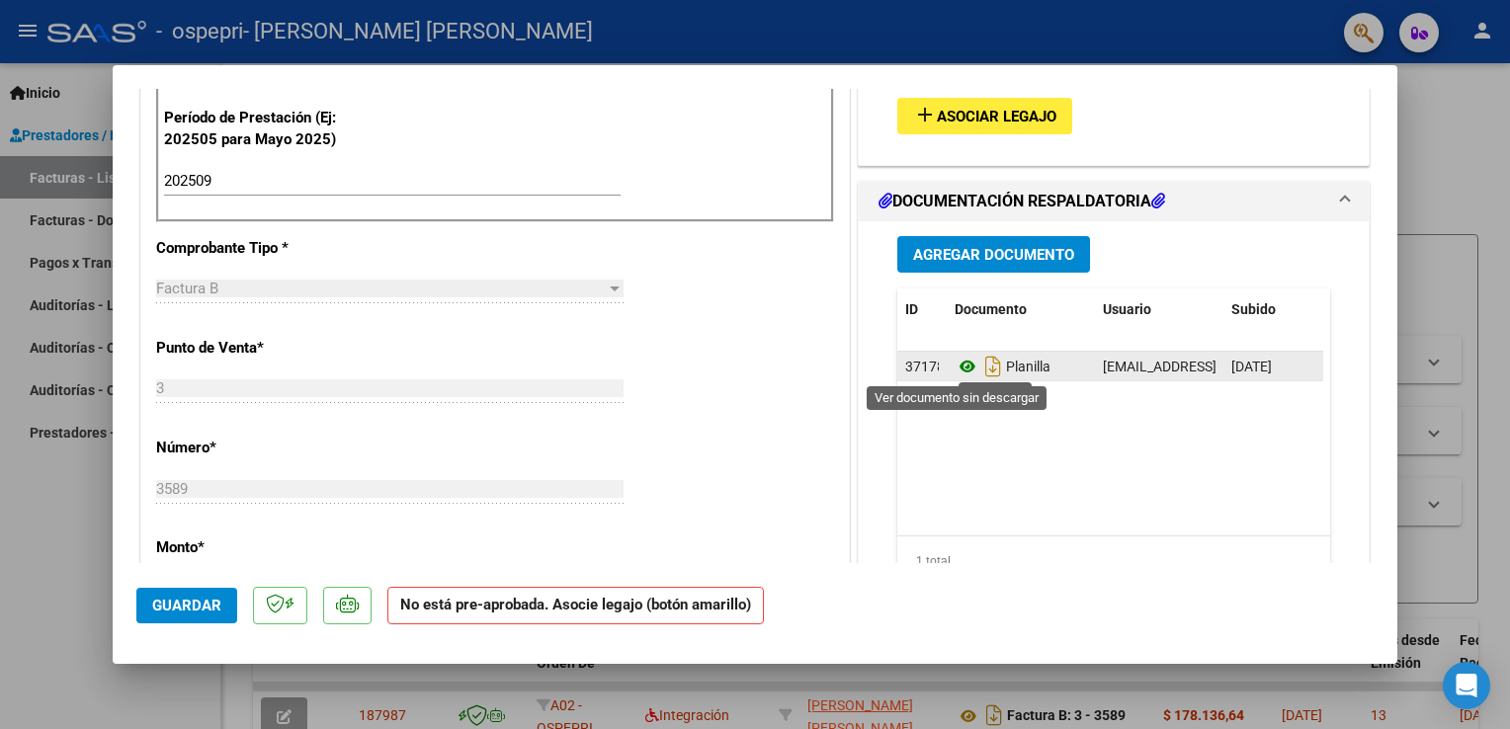
click at [959, 366] on icon at bounding box center [968, 367] width 26 height 24
